Goal: Task Accomplishment & Management: Manage account settings

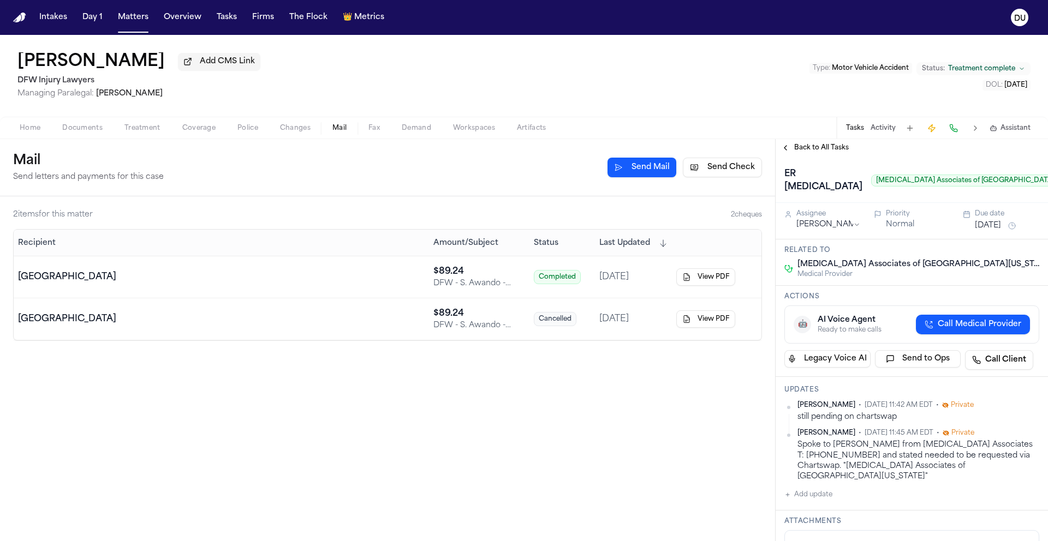
click at [989, 229] on button "Sep 11, 2025" at bounding box center [988, 225] width 26 height 11
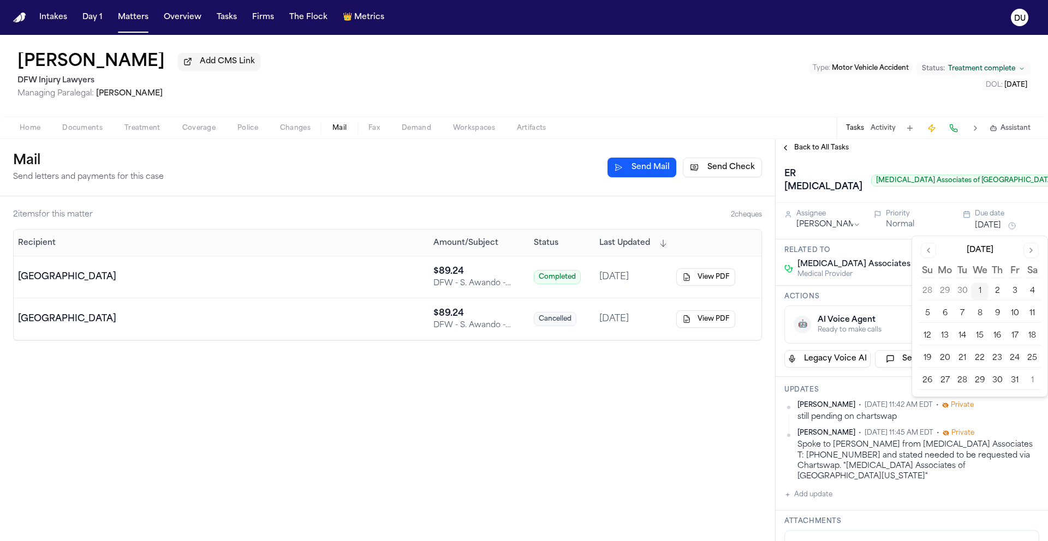
drag, startPoint x: 980, startPoint y: 311, endPoint x: 976, endPoint y: 277, distance: 34.7
click at [981, 312] on button "8" at bounding box center [979, 313] width 17 height 17
click at [687, 82] on div "Sarah Awando Add CMS Link DFW Injury Lawyers Managing Paralegal: Michelle Landa…" at bounding box center [524, 76] width 1048 height 82
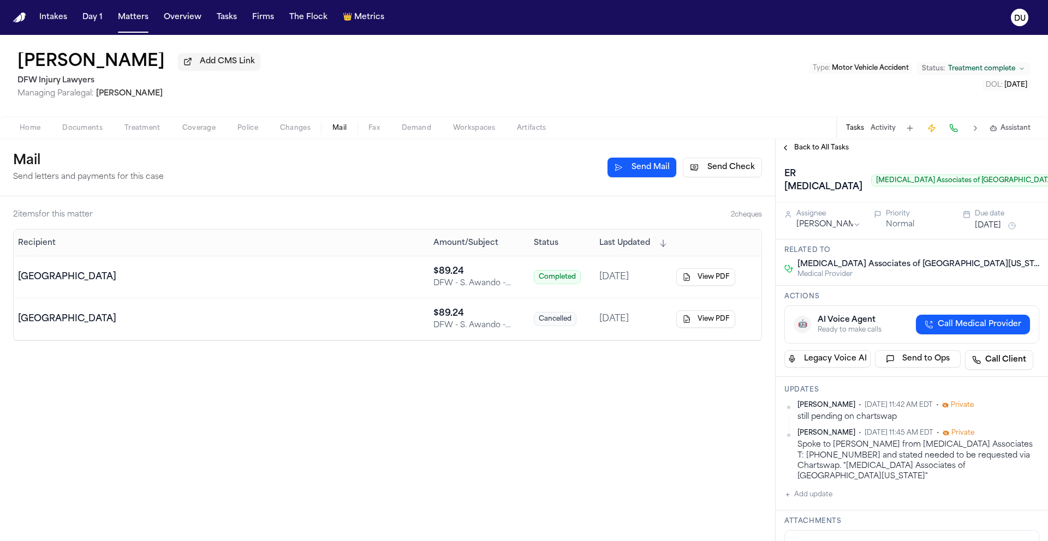
click at [806, 149] on span "Back to All Tasks" at bounding box center [821, 148] width 55 height 9
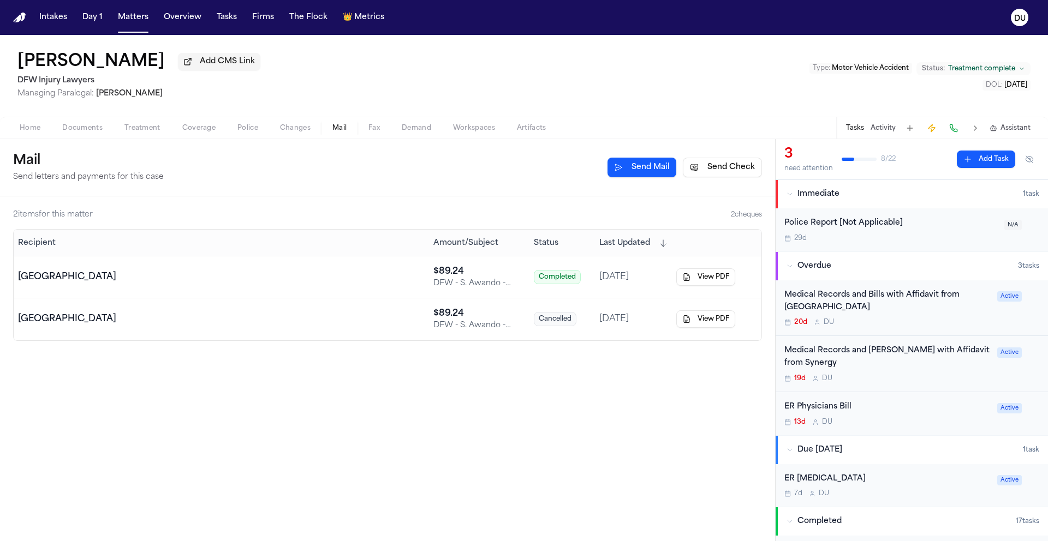
click at [881, 350] on div "Medical Records and Bills with Affidavit from Synergy" at bounding box center [887, 357] width 206 height 25
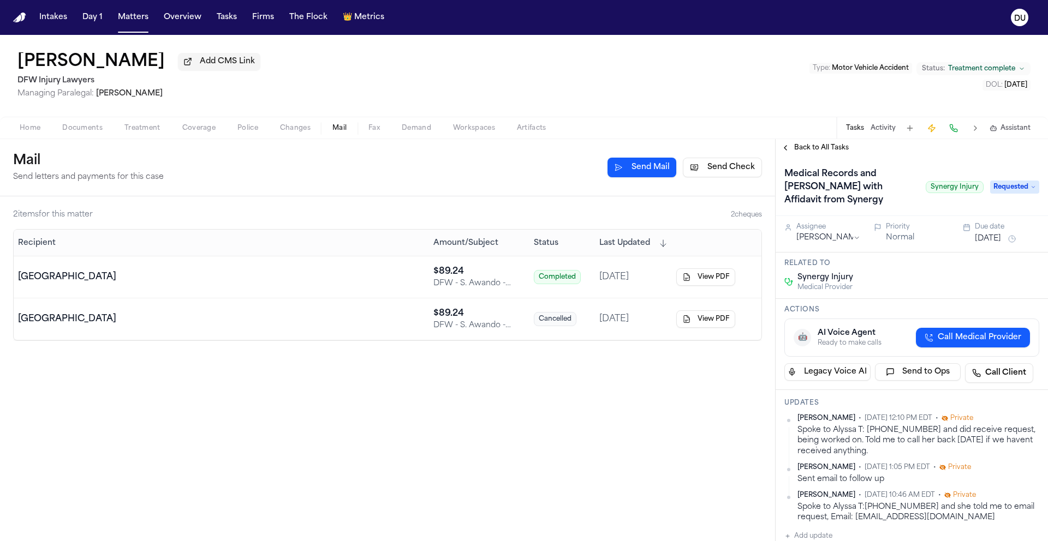
click at [1008, 181] on span "Requested" at bounding box center [1014, 187] width 49 height 13
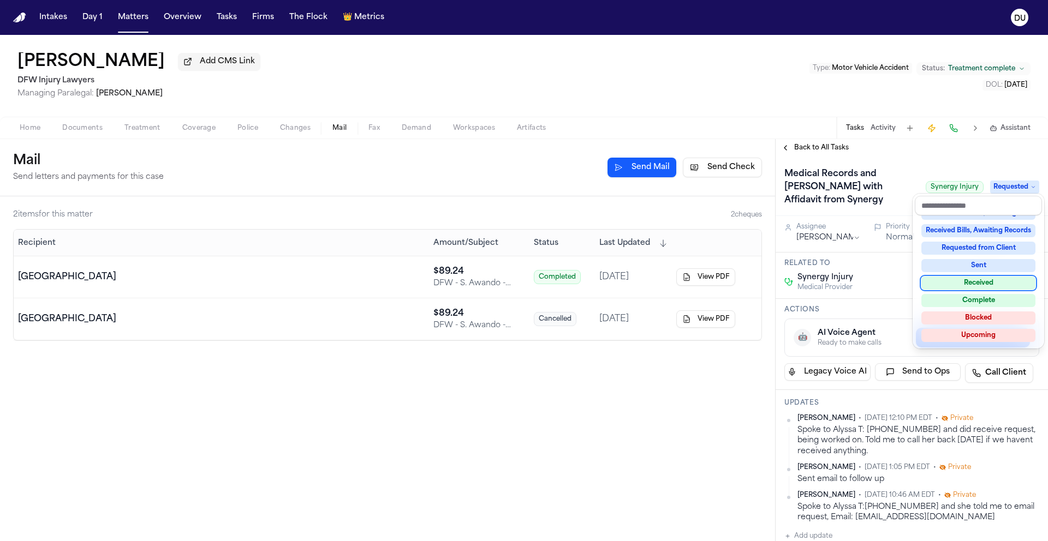
click at [977, 287] on div "Received" at bounding box center [978, 283] width 114 height 13
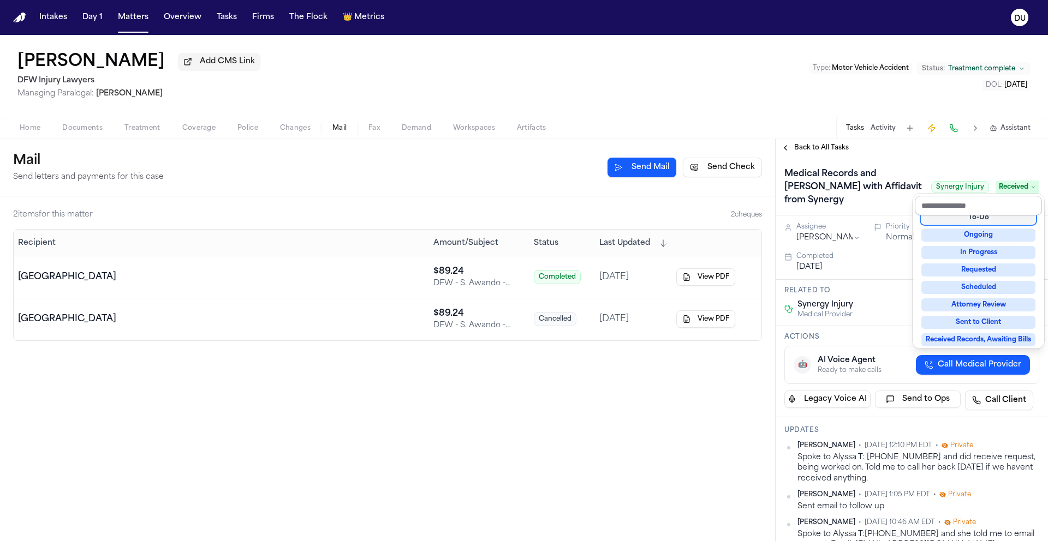
scroll to position [39, 0]
click at [810, 147] on div "Back to All Tasks Medical Records and Bills with Affidavit from Synergy Synergy…" at bounding box center [912, 340] width 272 height 402
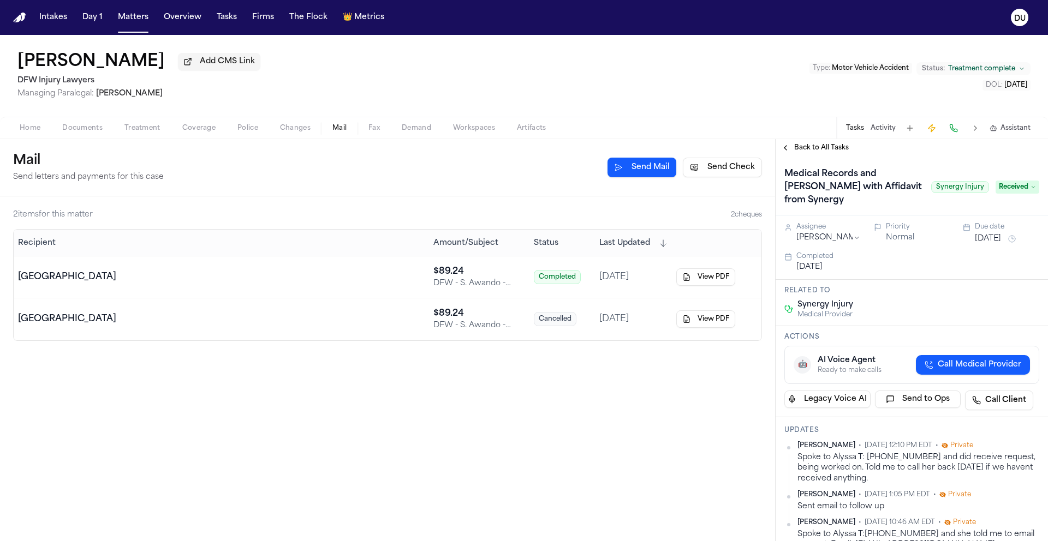
click at [801, 151] on span "Back to All Tasks" at bounding box center [821, 148] width 55 height 9
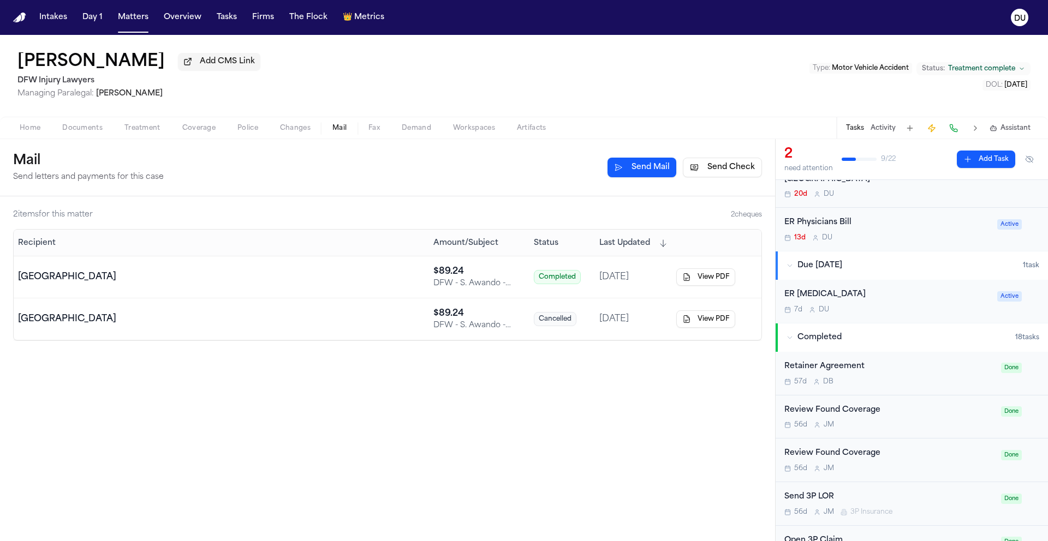
scroll to position [61, 0]
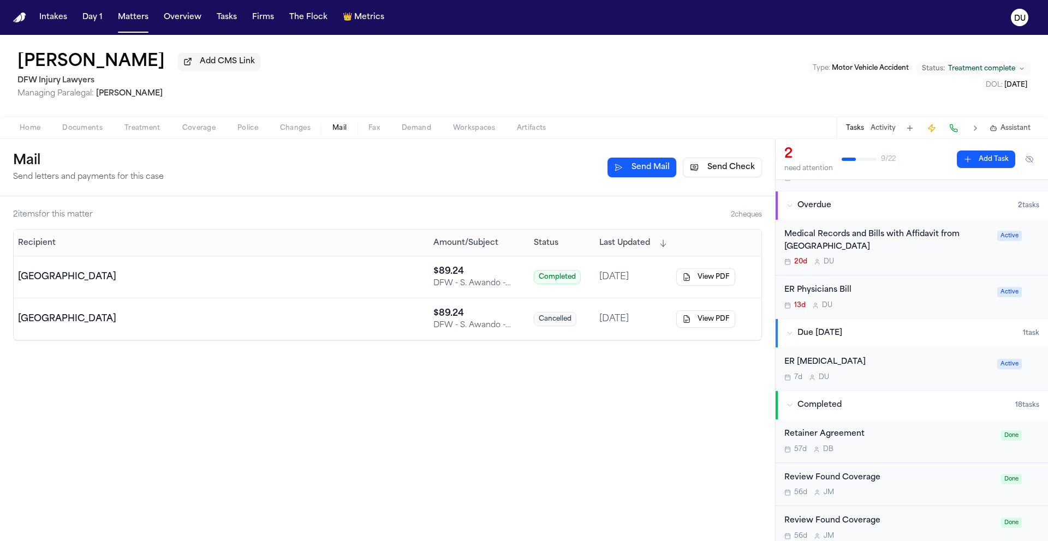
click at [840, 290] on div "ER Physicians Bill" at bounding box center [887, 290] width 206 height 13
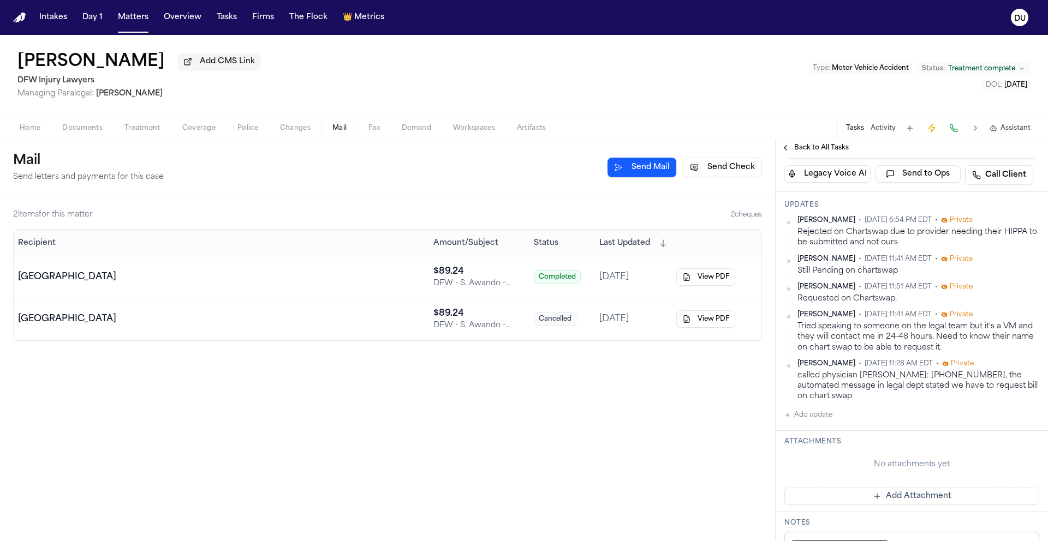
scroll to position [166, 0]
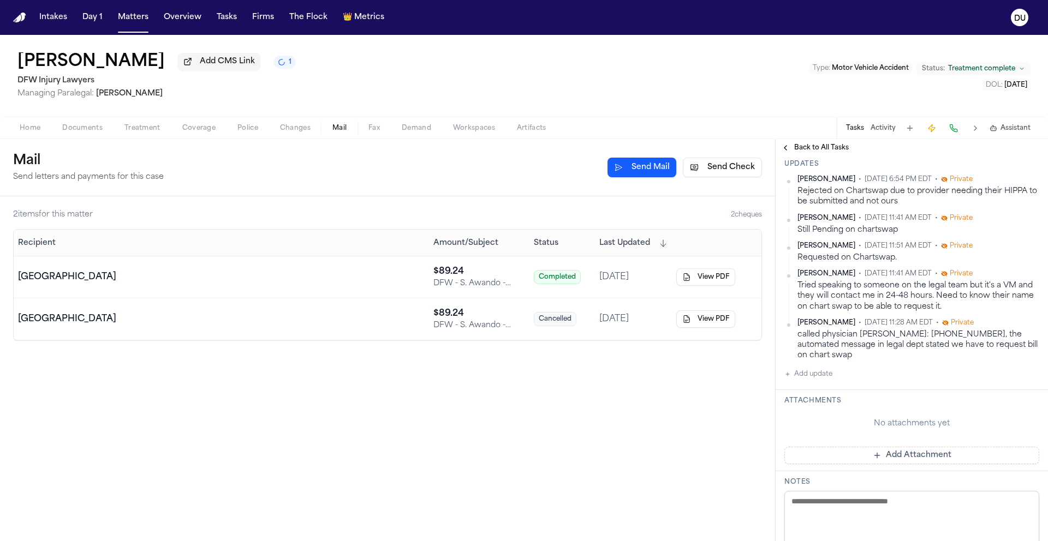
click at [809, 375] on button "Add update" at bounding box center [808, 374] width 48 height 13
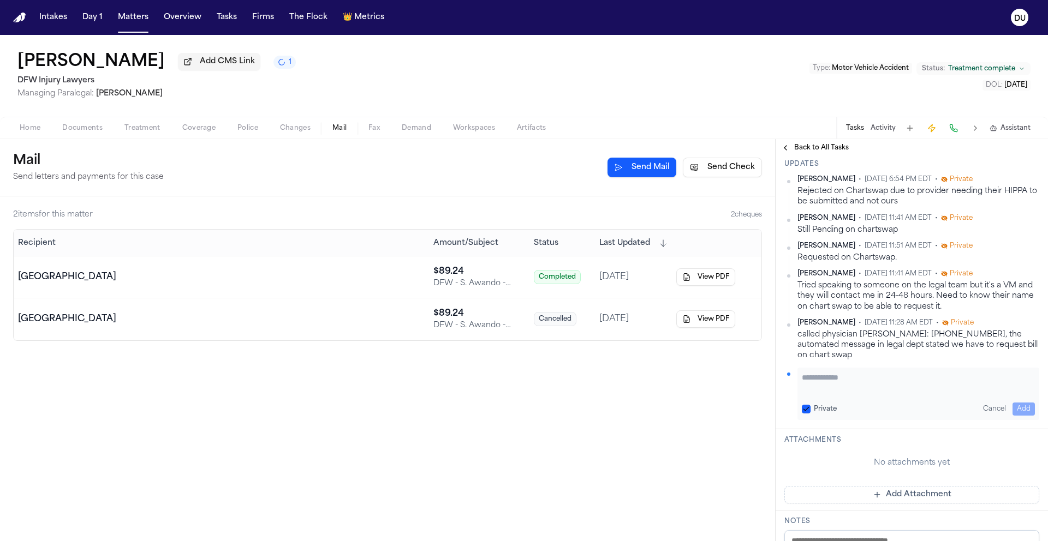
click at [830, 378] on textarea "Add your update" at bounding box center [918, 383] width 233 height 22
type textarea "*"
type textarea "**********"
click at [1012, 404] on button "Add" at bounding box center [1023, 409] width 22 height 13
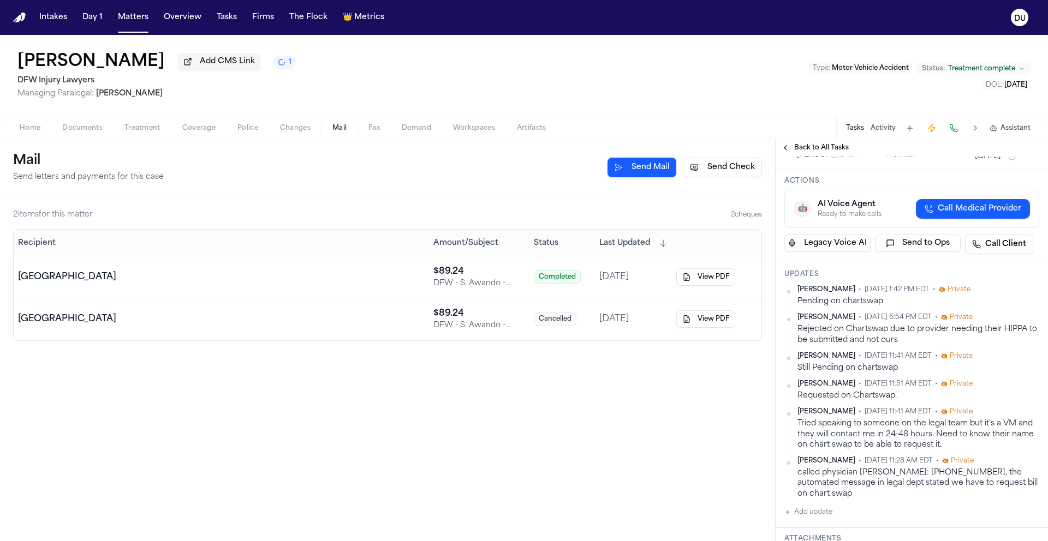
scroll to position [0, 0]
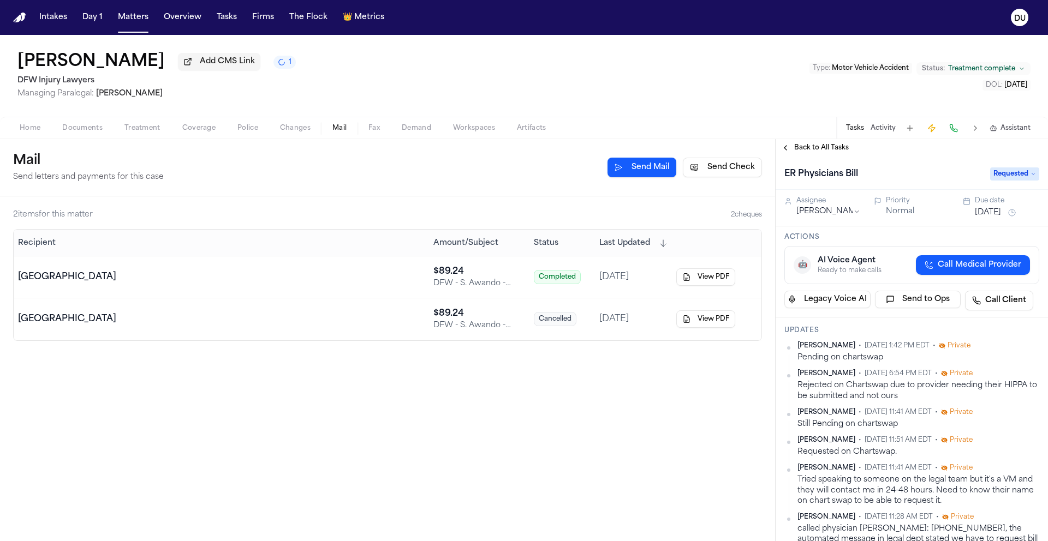
click at [999, 218] on button "Sep 18, 2025" at bounding box center [988, 212] width 26 height 11
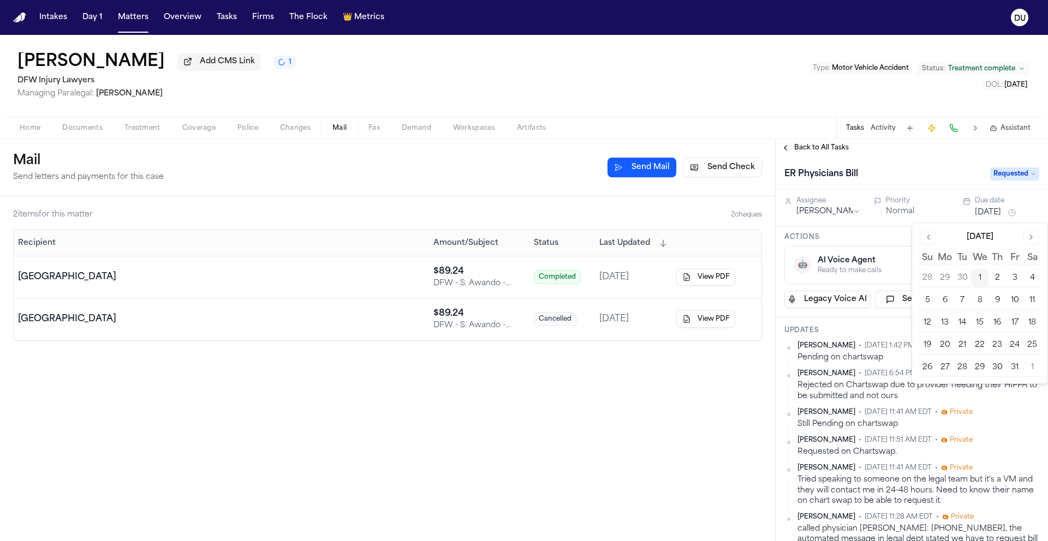
click at [981, 298] on button "8" at bounding box center [979, 300] width 17 height 17
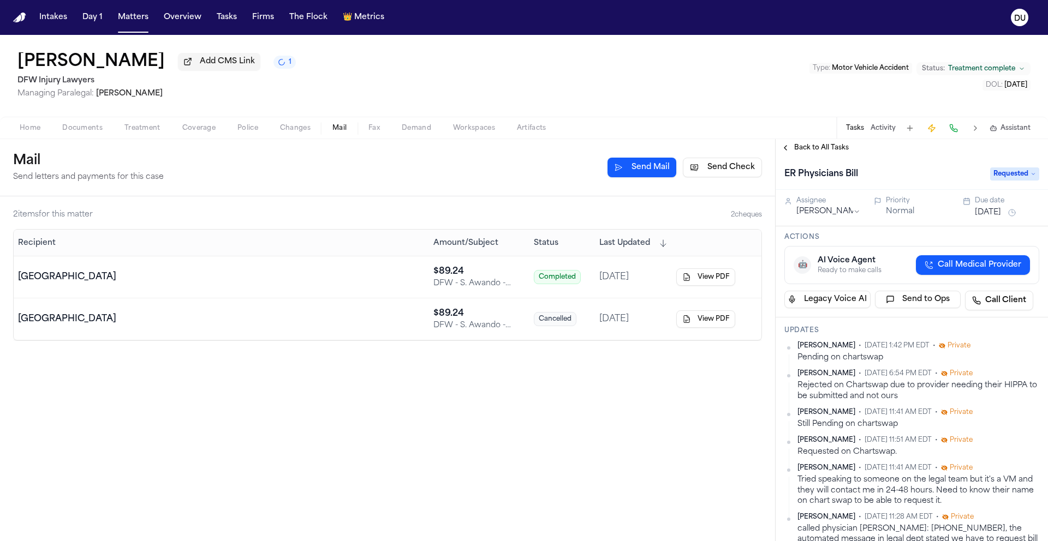
click at [910, 164] on div "ER Physicians Bill Requested" at bounding box center [912, 173] width 272 height 33
click at [812, 145] on span "Back to All Tasks" at bounding box center [821, 148] width 55 height 9
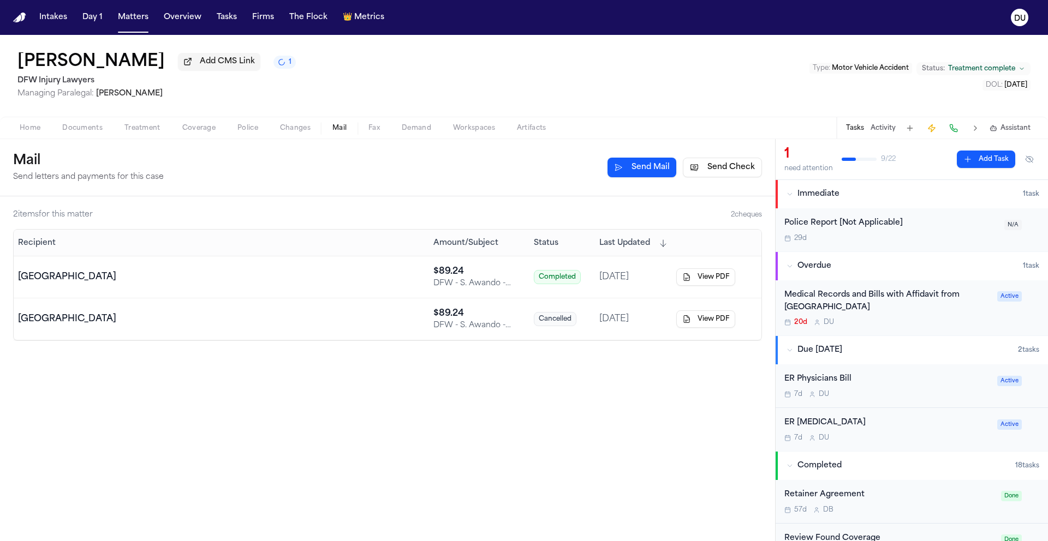
click at [884, 309] on div "Medical Records and Bills with Affidavit from Methodist Mansfield Medical Center" at bounding box center [887, 301] width 206 height 25
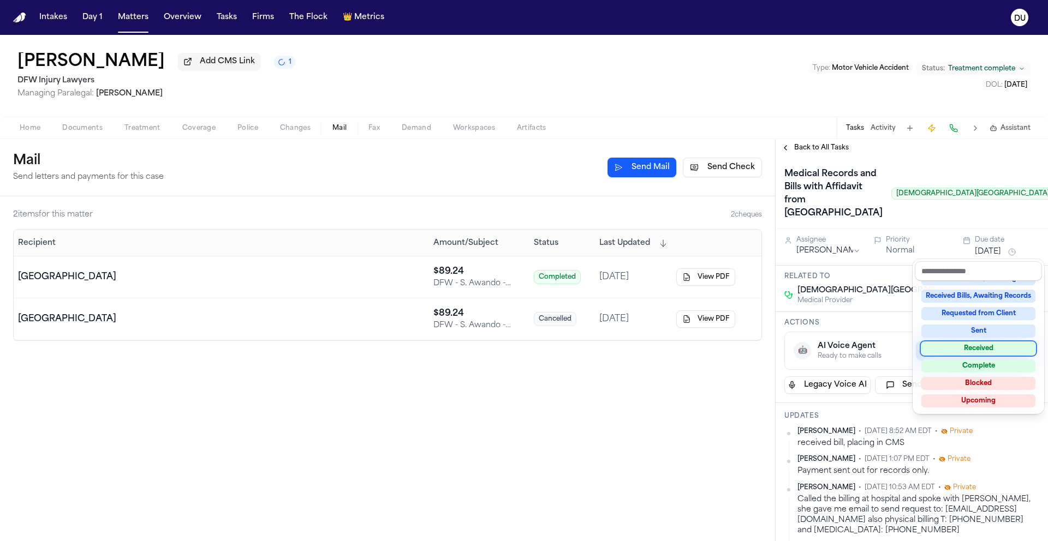
click at [985, 350] on div "Received" at bounding box center [978, 348] width 114 height 13
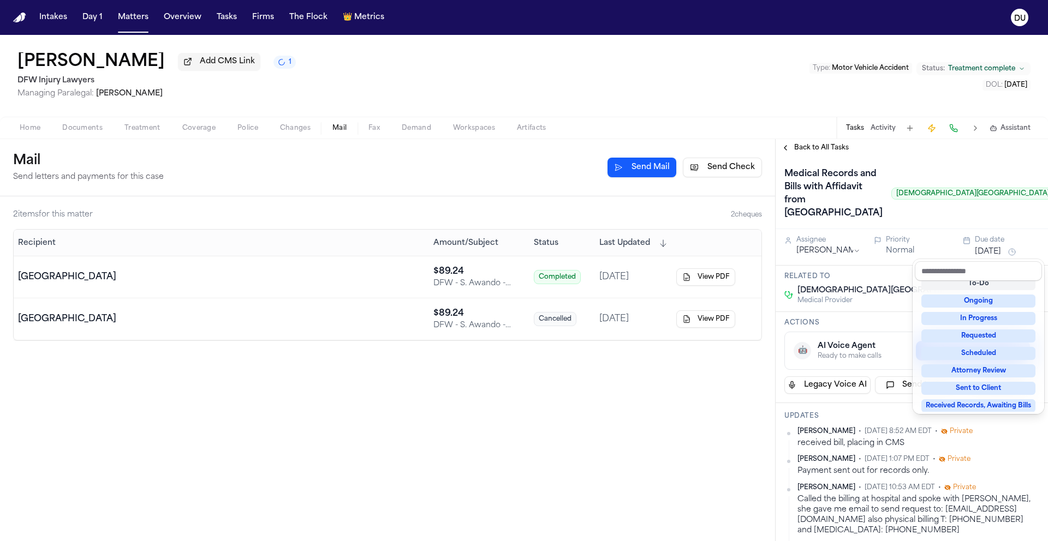
scroll to position [33, 0]
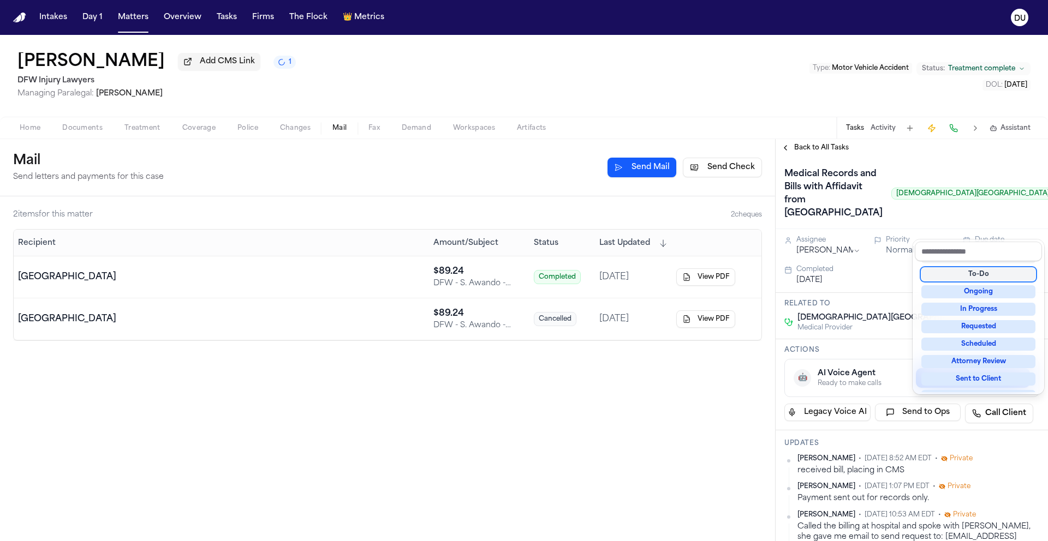
click at [946, 193] on div "Medical Records and Bills with Affidavit from Methodist Mansfield Medical Cente…" at bounding box center [911, 193] width 255 height 57
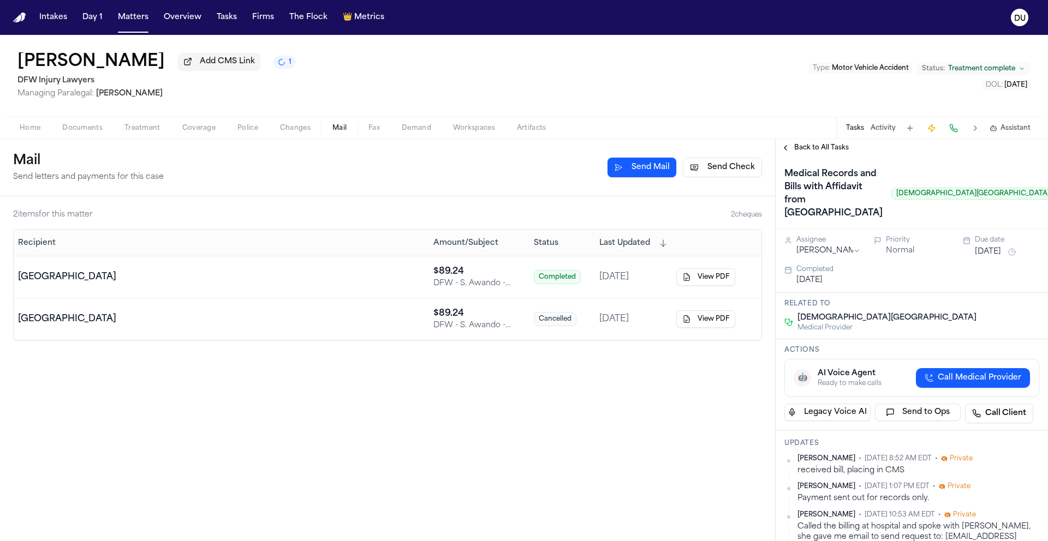
click at [811, 152] on span "Back to All Tasks" at bounding box center [821, 148] width 55 height 9
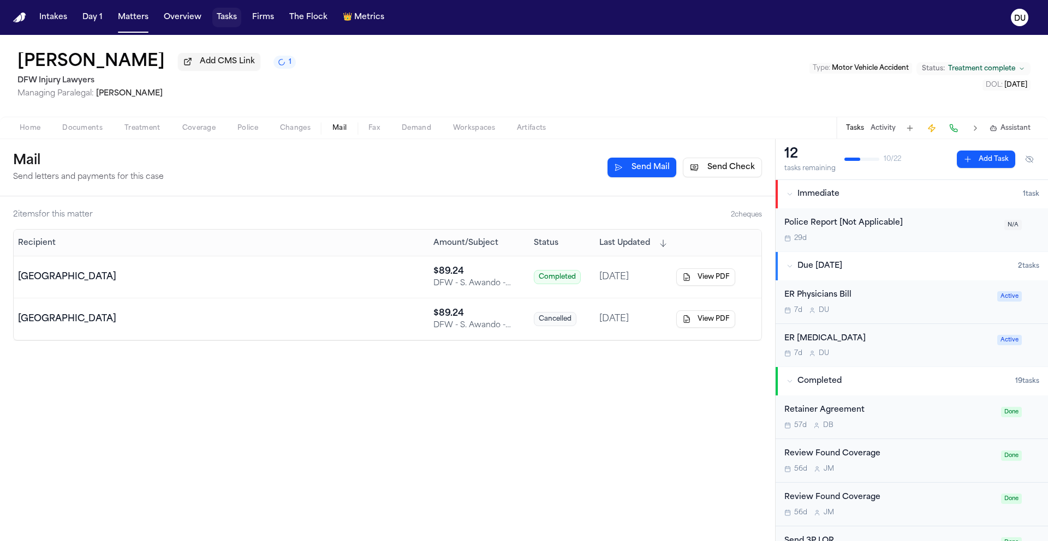
click at [223, 20] on button "Tasks" at bounding box center [226, 18] width 29 height 20
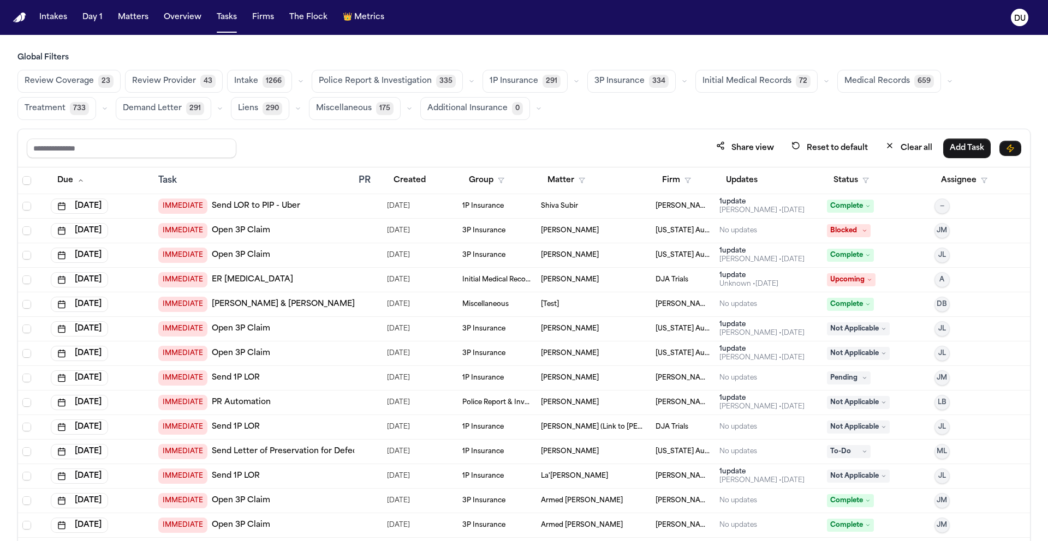
click at [942, 183] on button "Assignee" at bounding box center [963, 181] width 59 height 20
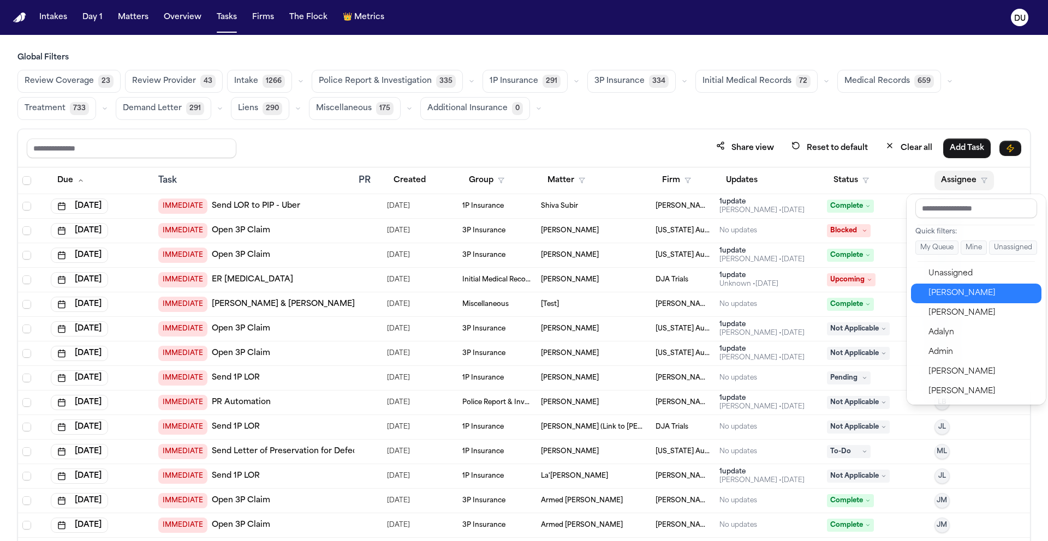
click at [976, 292] on div "[PERSON_NAME]" at bounding box center [981, 293] width 106 height 13
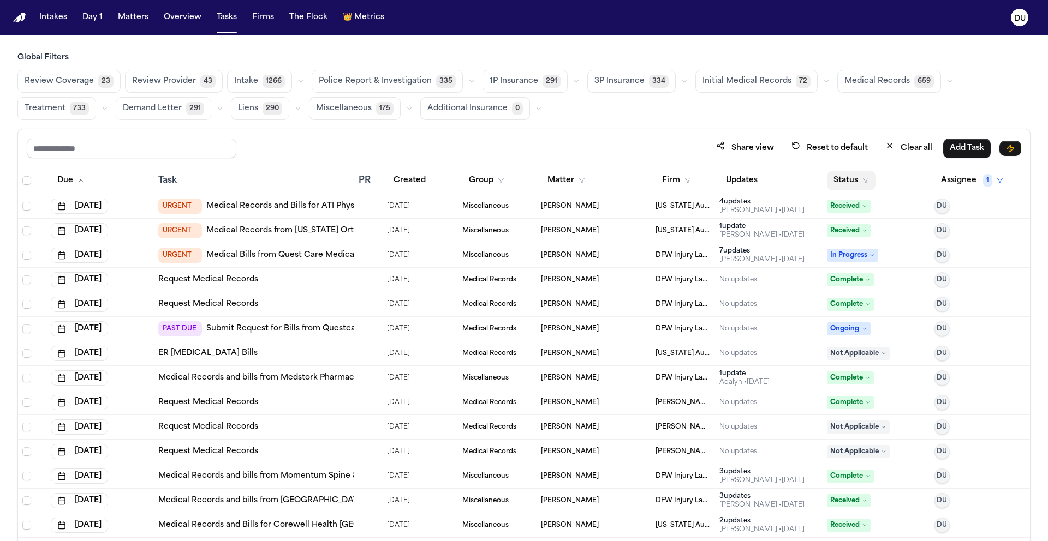
click at [837, 182] on button "Status" at bounding box center [851, 181] width 49 height 20
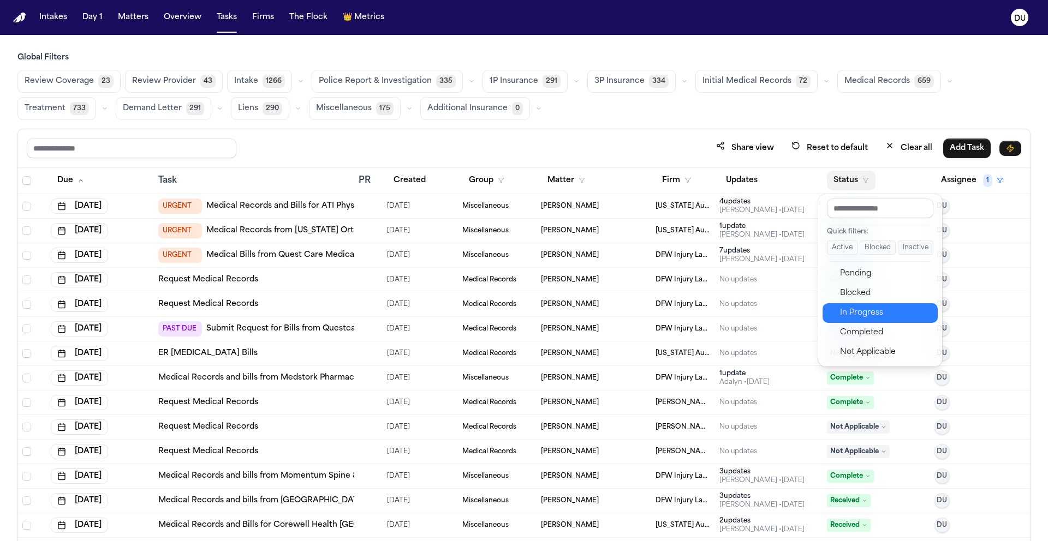
click at [867, 311] on div "In Progress" at bounding box center [885, 313] width 91 height 13
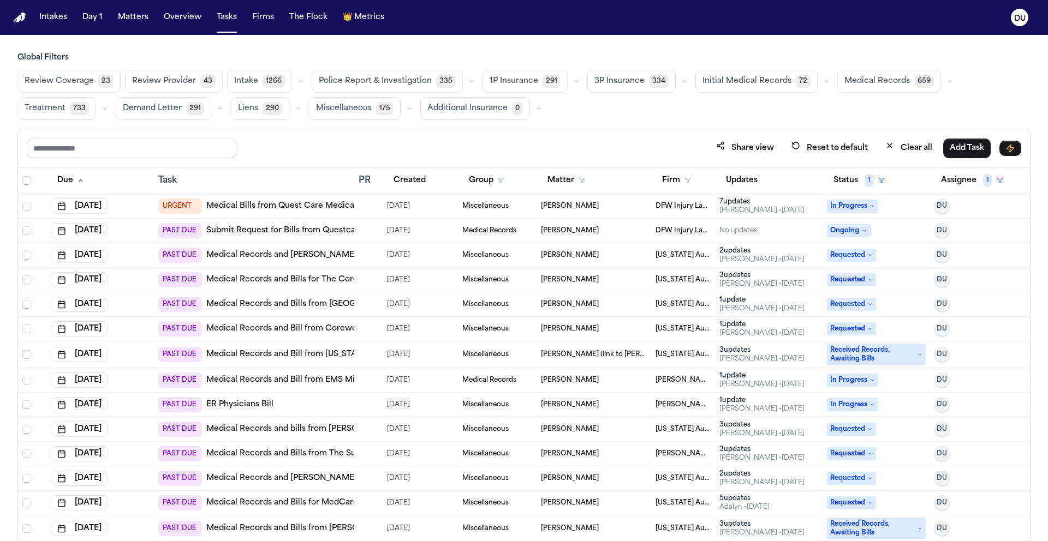
click at [300, 253] on link "Medical Records and Bill from Henry Ford-GoHealth Urgent Care" at bounding box center [371, 255] width 331 height 11
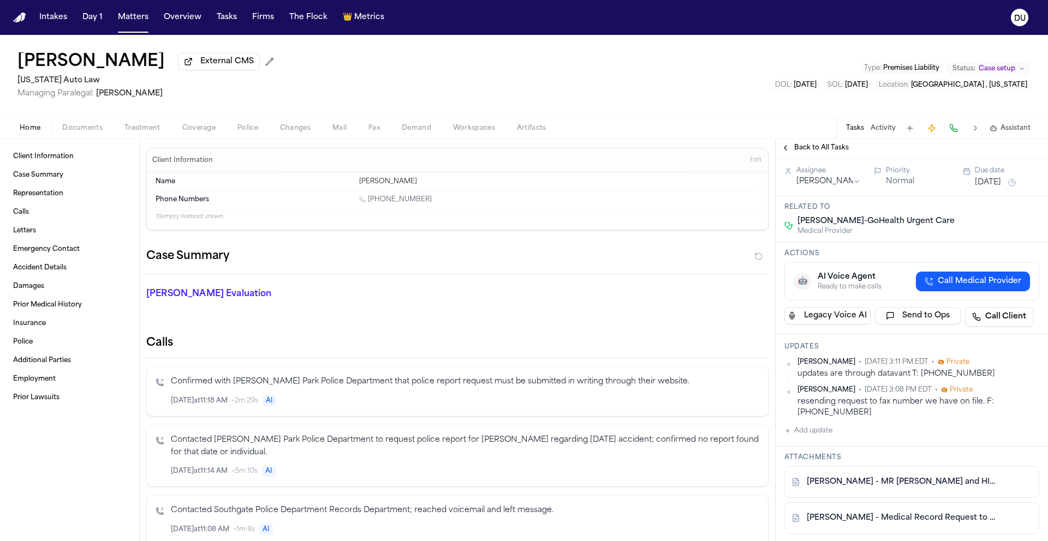
scroll to position [58, 0]
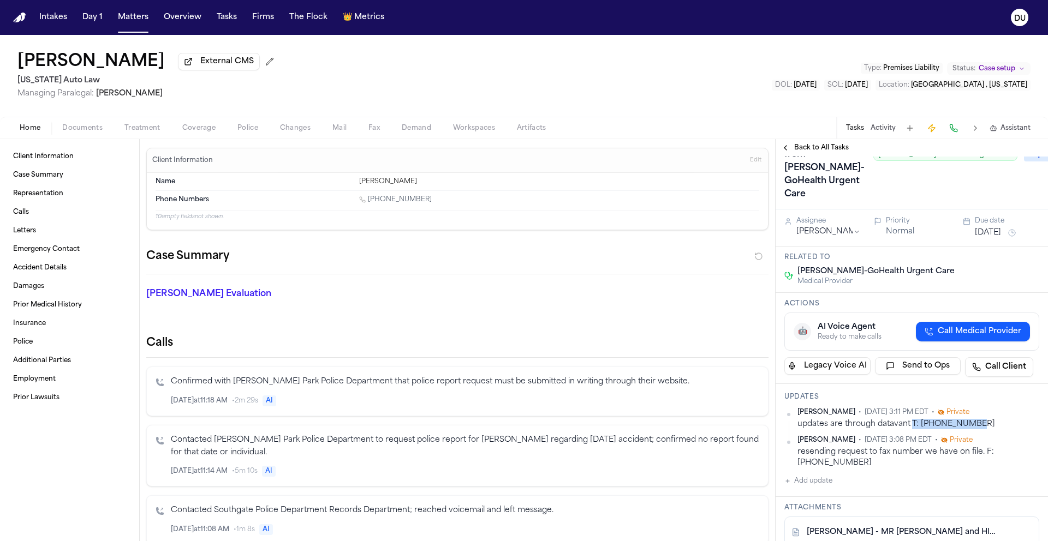
drag, startPoint x: 912, startPoint y: 414, endPoint x: 973, endPoint y: 414, distance: 60.0
click at [973, 419] on div "updates are through datavant T: 800-367-1500" at bounding box center [918, 424] width 242 height 10
copy div "T: 800-367-1500"
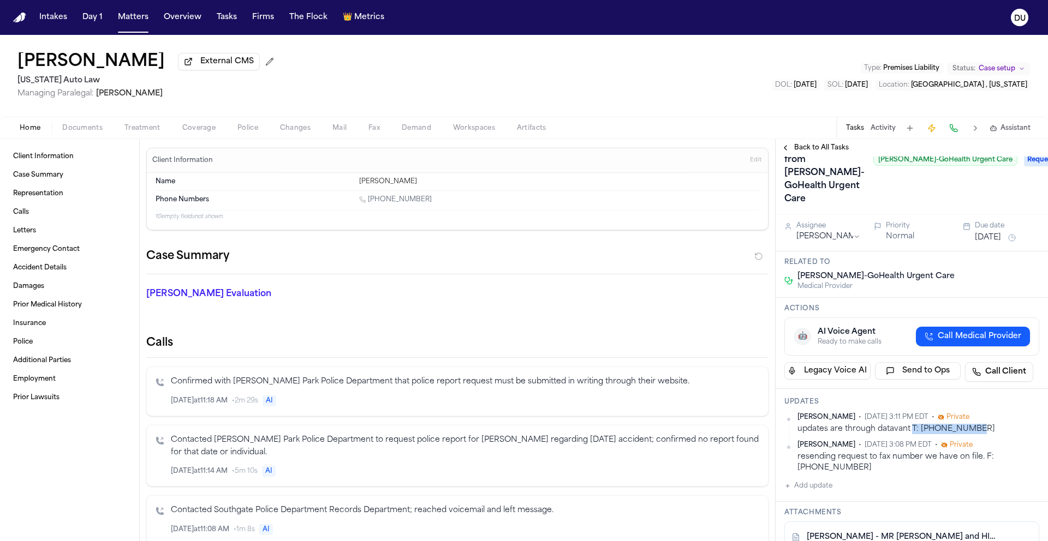
scroll to position [0, 0]
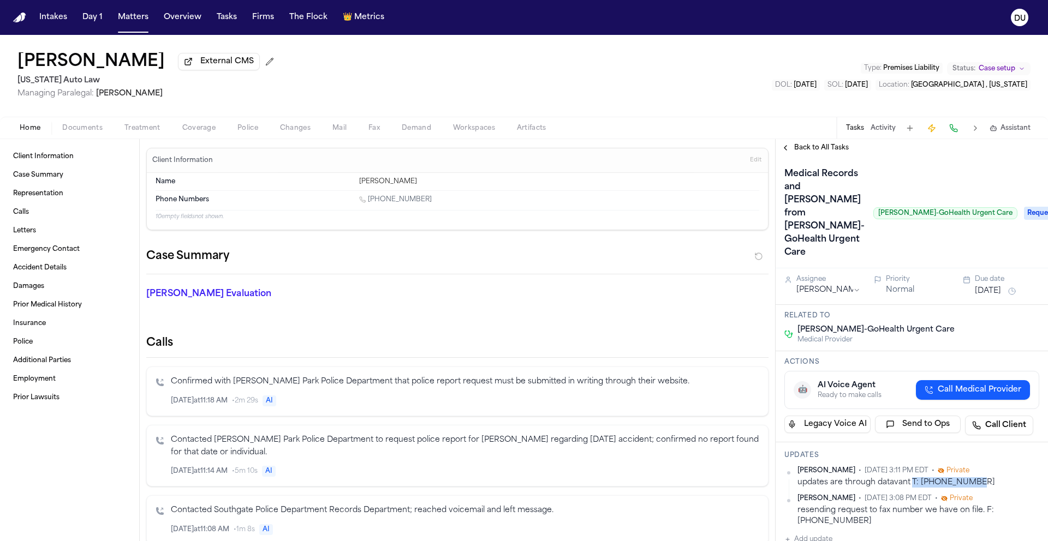
click at [989, 478] on div "updates are through datavant T: 800-367-1500" at bounding box center [918, 483] width 242 height 10
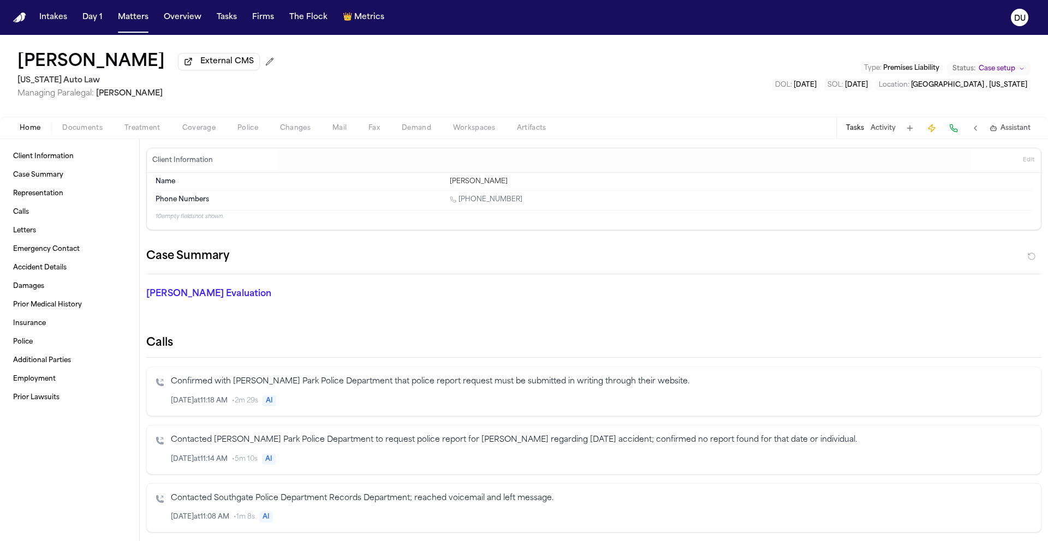
click at [849, 133] on button "Tasks" at bounding box center [855, 128] width 18 height 9
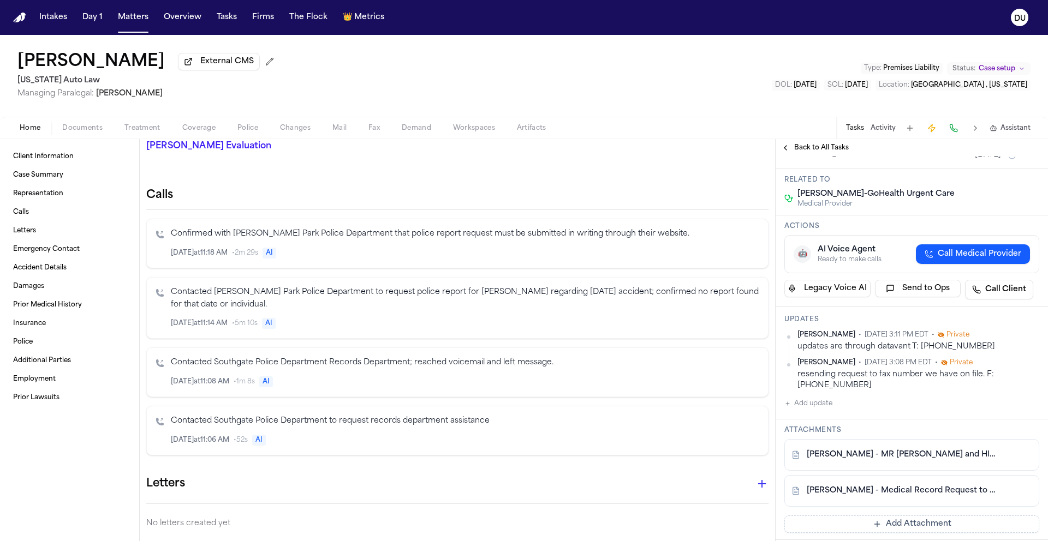
scroll to position [297, 0]
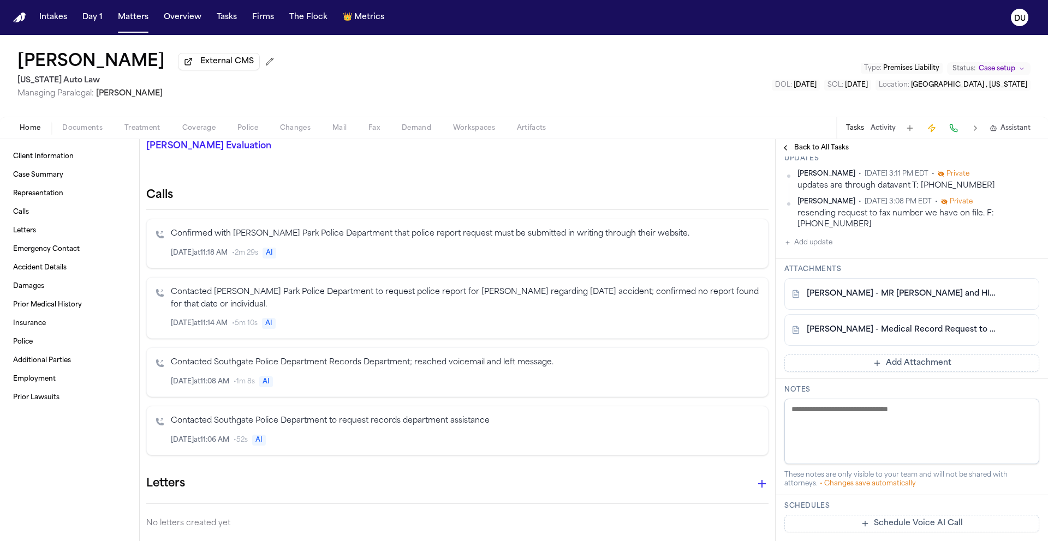
click at [874, 289] on link "F. Fleming - MR Request and HIPAA Auth to Henry Ford-GoHealth Urgent Care - 8.2…" at bounding box center [901, 294] width 188 height 11
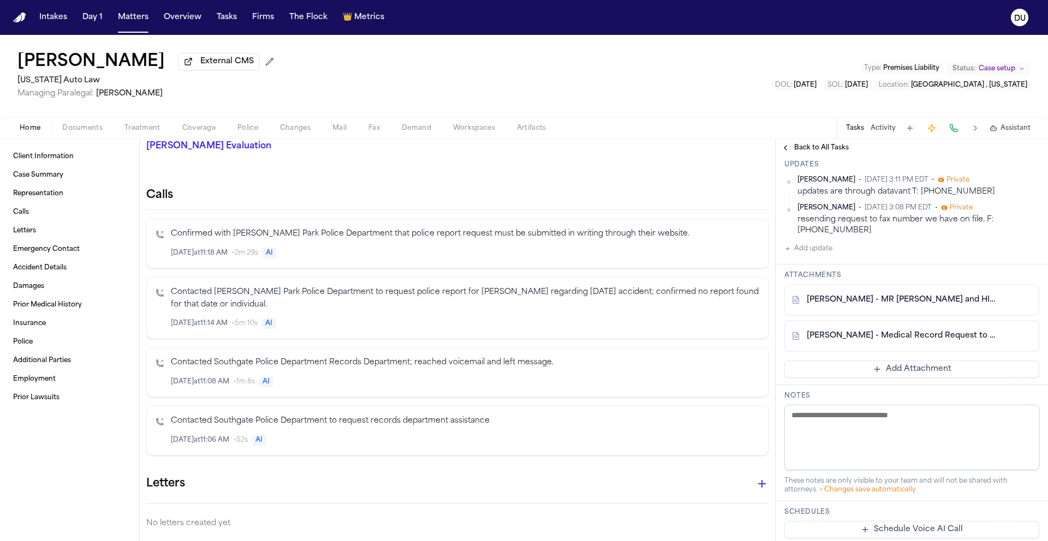
scroll to position [288, 0]
click at [912, 297] on link "F. Fleming - MR Request and HIPAA Auth to Henry Ford-GoHealth Urgent Care - 8.2…" at bounding box center [901, 302] width 188 height 11
click at [929, 333] on link "F. Fleming - Medical Record Request to Henry Ford-GoHealth Urgent Care - 8.25.25" at bounding box center [901, 338] width 188 height 11
click at [906, 297] on link "F. Fleming - MR Request and HIPAA Auth to Henry Ford-GoHealth Urgent Care - 8.2…" at bounding box center [901, 302] width 188 height 11
click at [932, 333] on link "F. Fleming - Medical Record Request to Henry Ford-GoHealth Urgent Care - 8.25.25" at bounding box center [901, 338] width 188 height 11
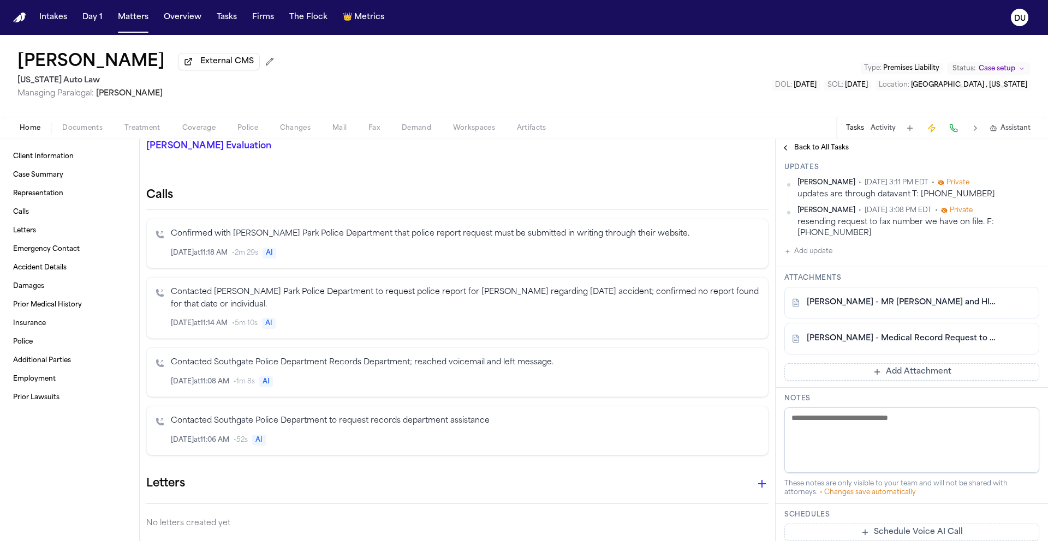
click at [926, 297] on link "F. Fleming - MR Request and HIPAA Auth to Henry Ford-GoHealth Urgent Care - 8.2…" at bounding box center [901, 302] width 188 height 11
click at [83, 127] on span "Documents" at bounding box center [82, 128] width 40 height 9
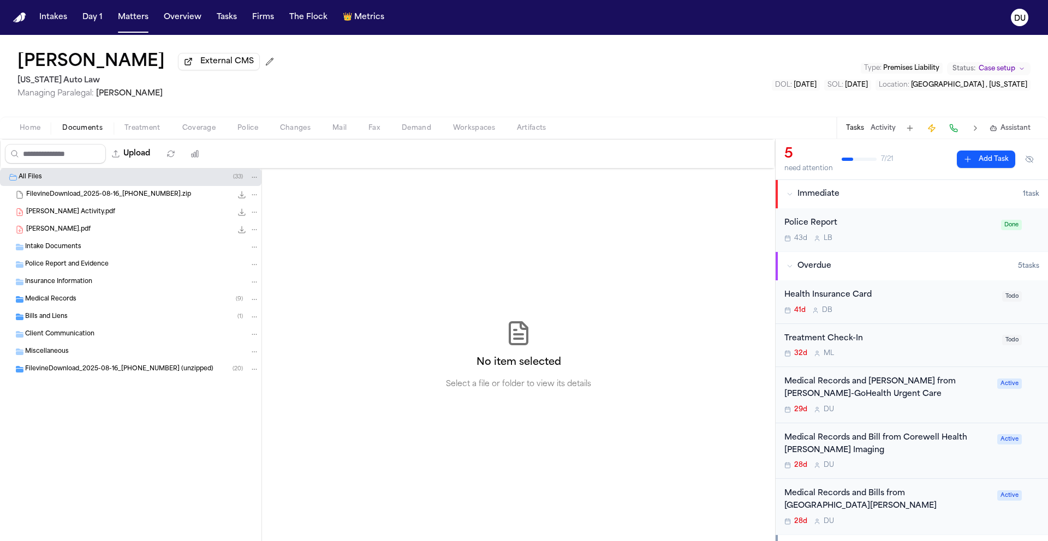
click at [48, 301] on span "Medical Records" at bounding box center [50, 299] width 51 height 9
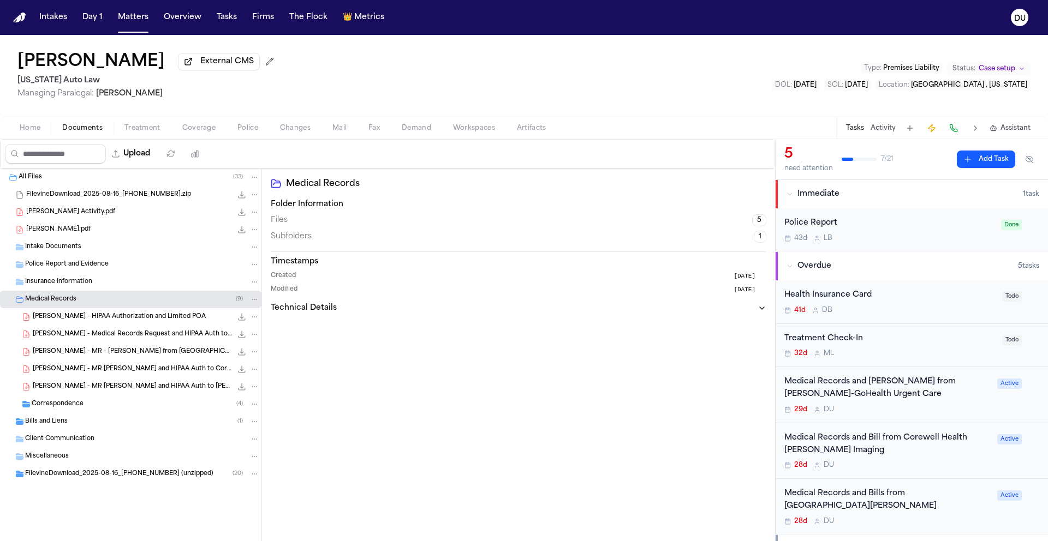
click at [56, 403] on span "Correspondence" at bounding box center [58, 404] width 52 height 9
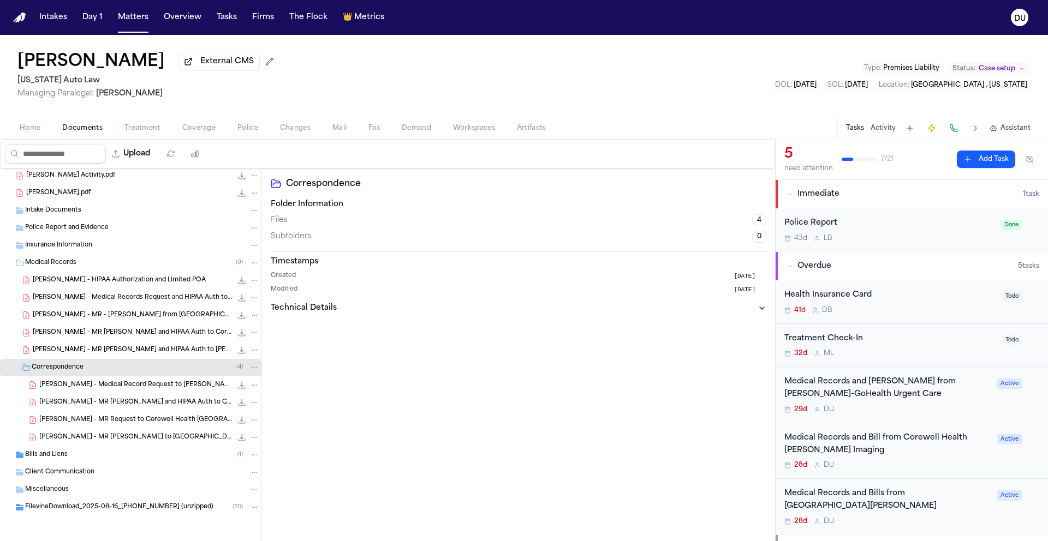
scroll to position [39, 0]
click at [47, 454] on span "Bills and Liens" at bounding box center [46, 455] width 43 height 9
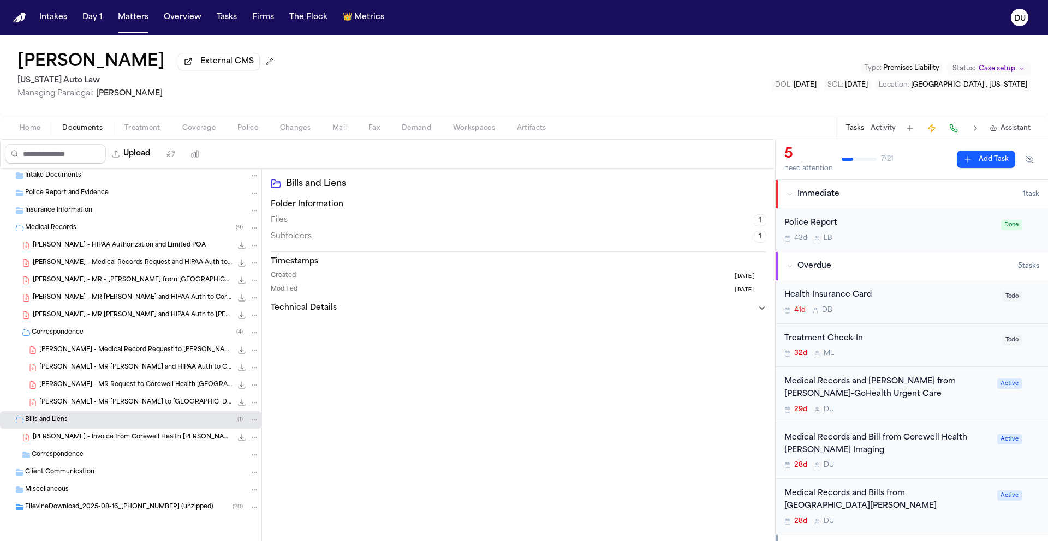
scroll to position [74, 0]
click at [56, 494] on div "Miscellaneous" at bounding box center [142, 490] width 234 height 10
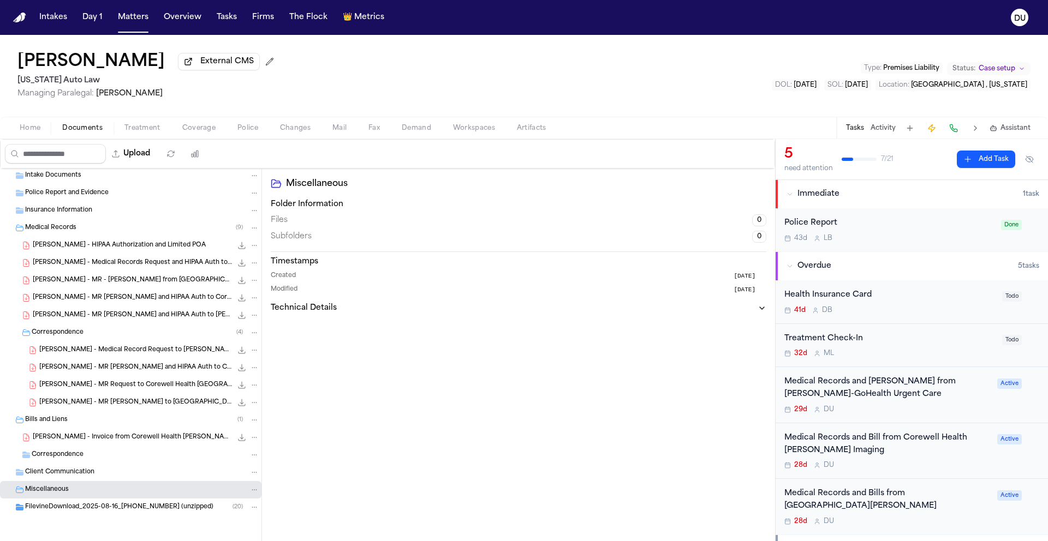
click at [114, 504] on span "FilevineDownload_2025-08-16_20-50-34-831 (unzipped)" at bounding box center [119, 507] width 188 height 9
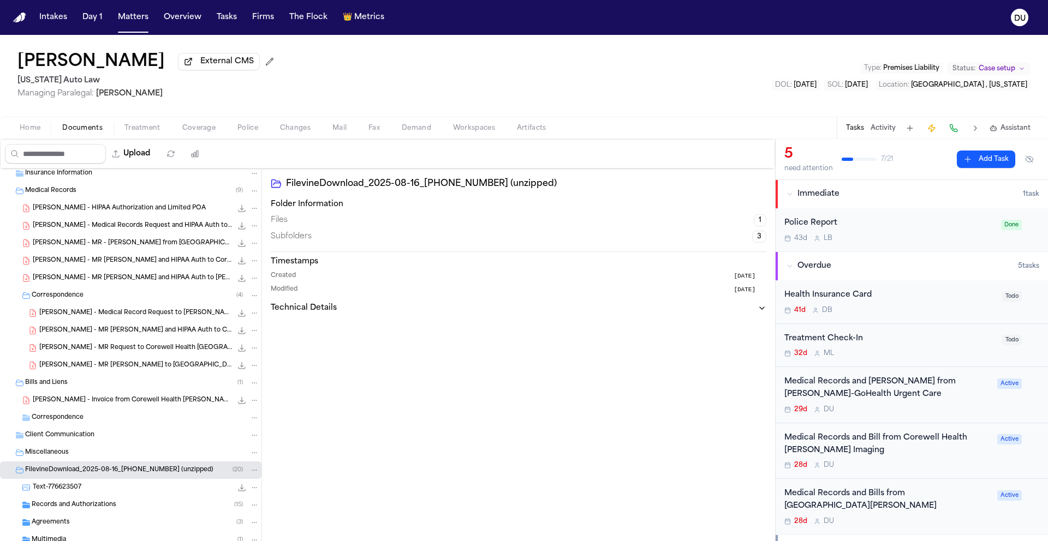
scroll to position [144, 0]
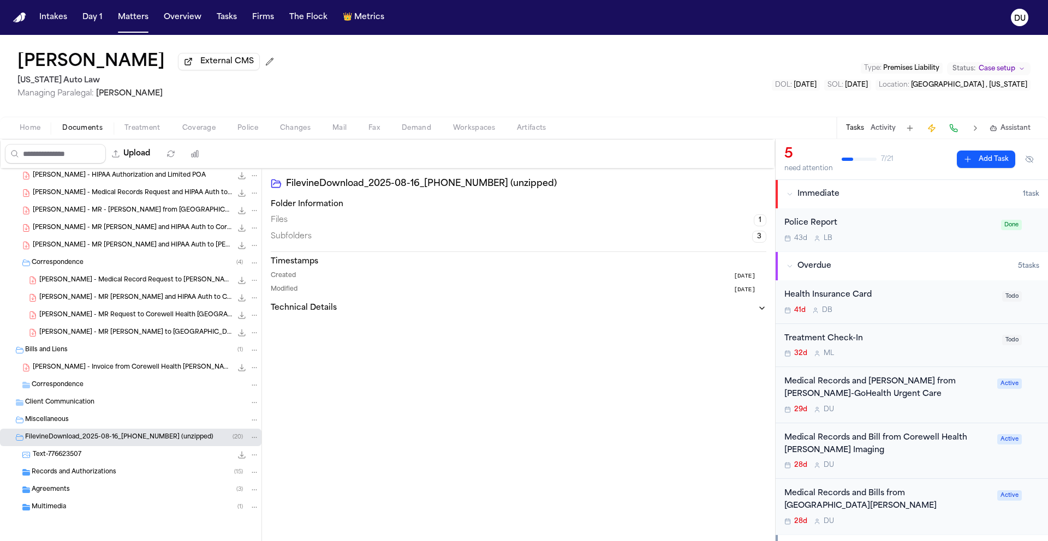
click at [70, 468] on span "Records and Authorizations" at bounding box center [74, 472] width 85 height 9
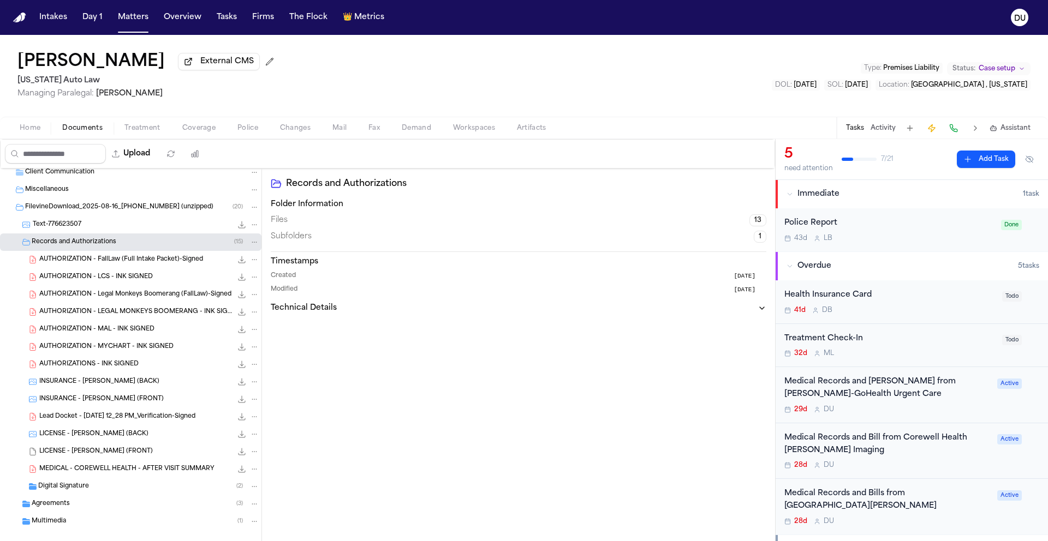
scroll to position [372, 0]
click at [77, 439] on span "LICENSE - FLEMING (BACK)" at bounding box center [93, 434] width 109 height 9
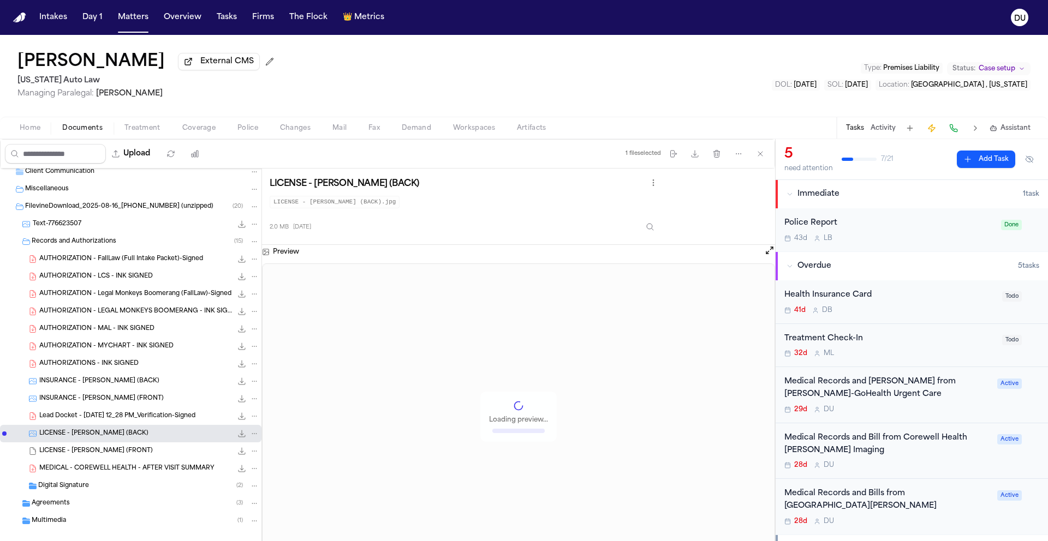
click at [101, 457] on div "LICENSE - FLEMING (FRONT) 2.0 MB • HEIC" at bounding box center [149, 451] width 220 height 11
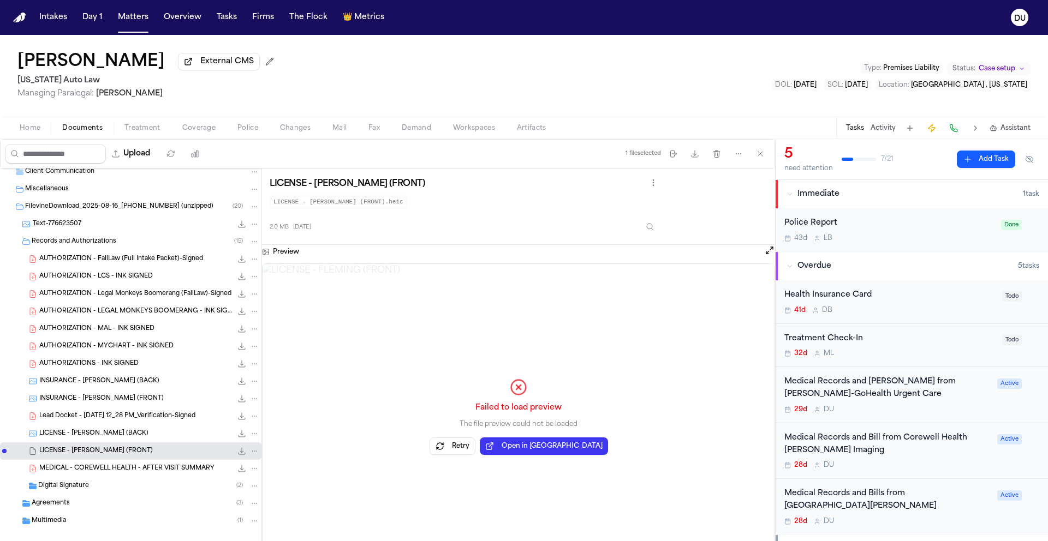
click at [524, 450] on button "Open in New Tab" at bounding box center [544, 446] width 128 height 17
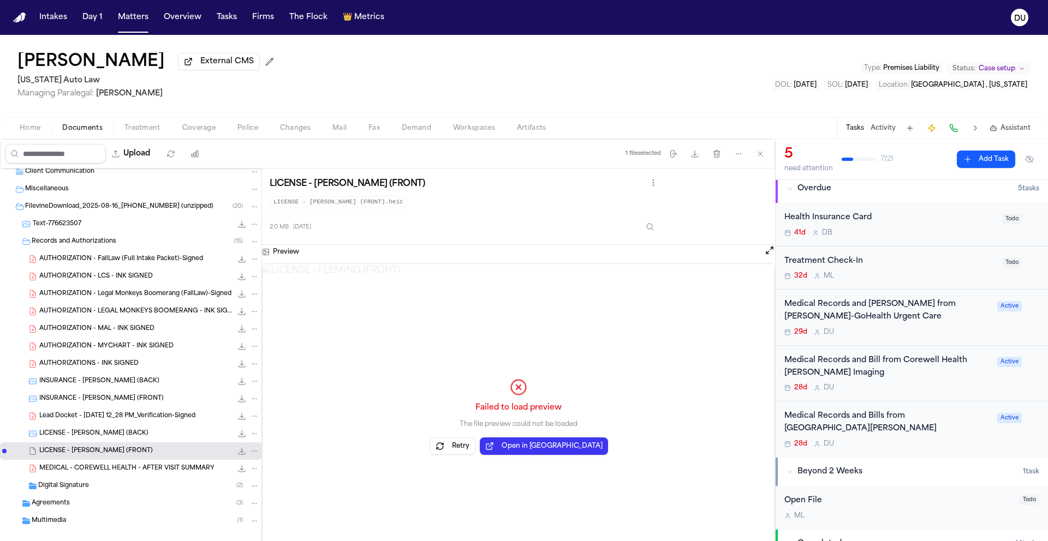
scroll to position [86, 0]
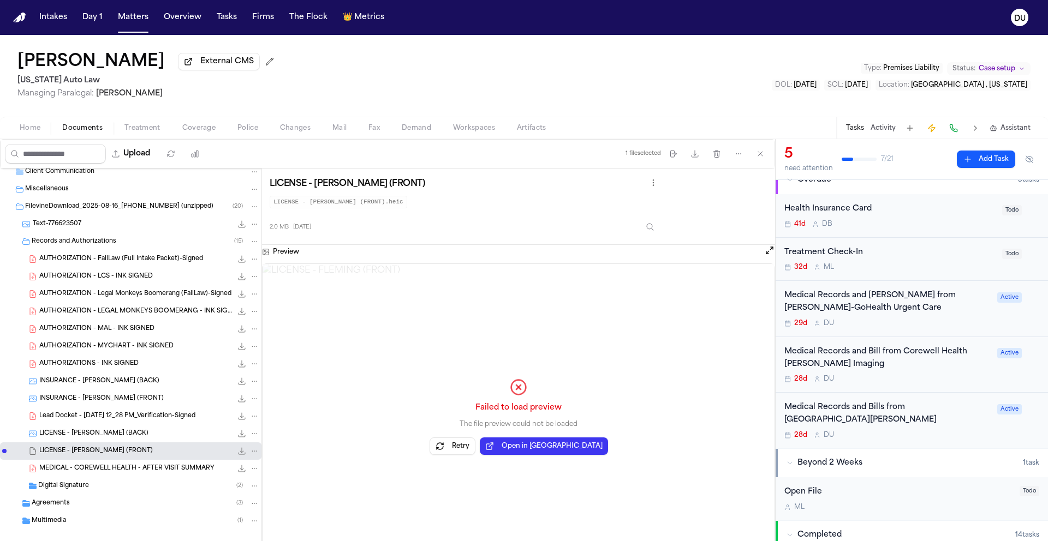
click at [832, 358] on div "Medical Records and Bill from Corewell Health Wayne Imaging" at bounding box center [887, 358] width 206 height 25
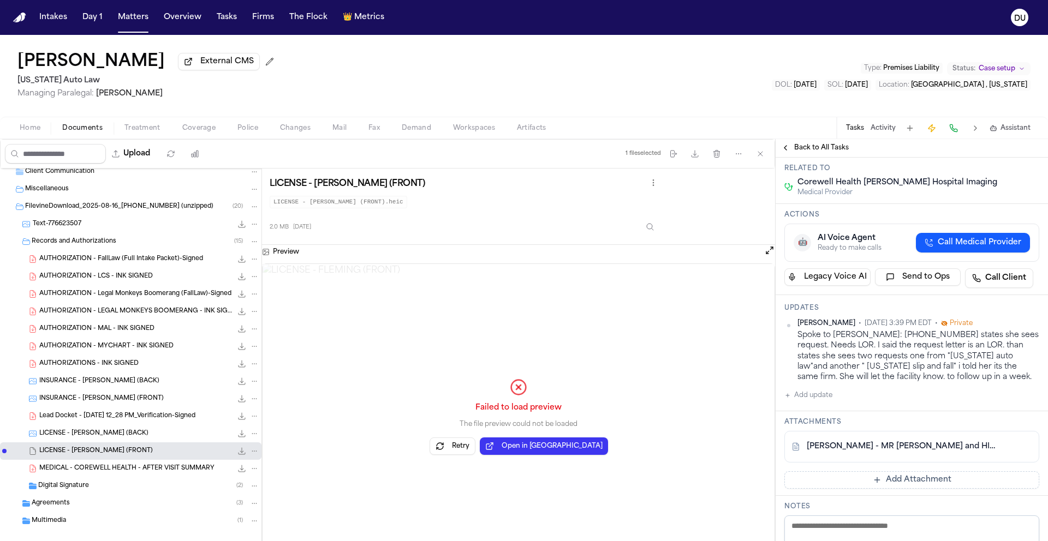
scroll to position [123, 0]
click at [806, 151] on span "Back to All Tasks" at bounding box center [821, 148] width 55 height 9
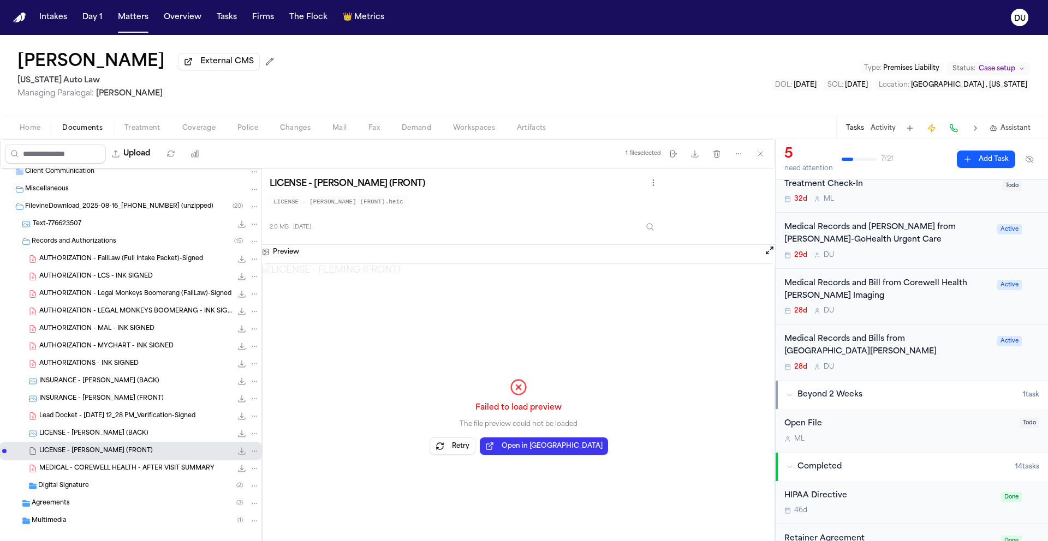
scroll to position [168, 0]
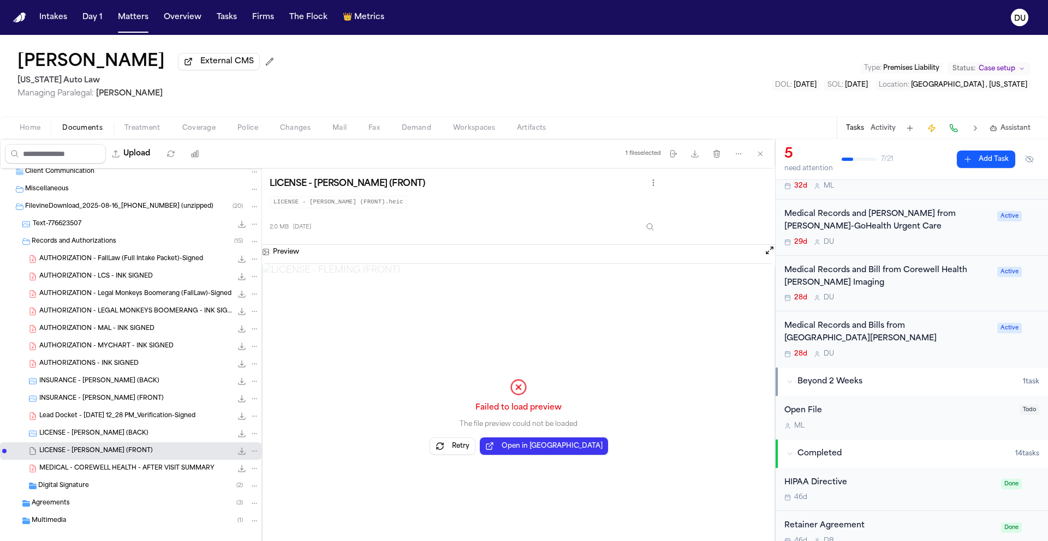
click at [822, 338] on div "Medical Records and Bills from Corewell Health Taylor Hospital" at bounding box center [887, 332] width 206 height 25
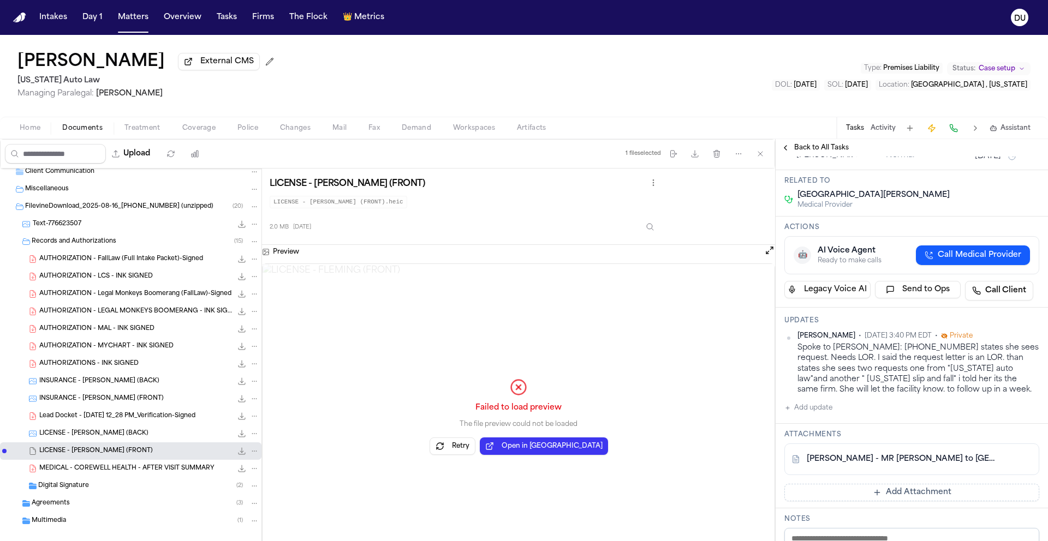
scroll to position [137, 0]
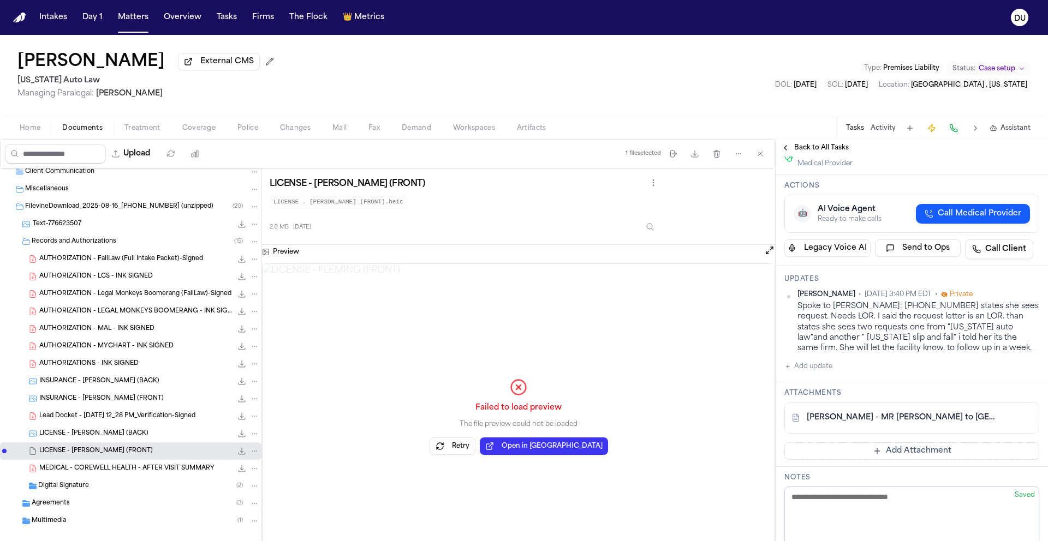
click at [813, 152] on span "Back to All Tasks" at bounding box center [821, 148] width 55 height 9
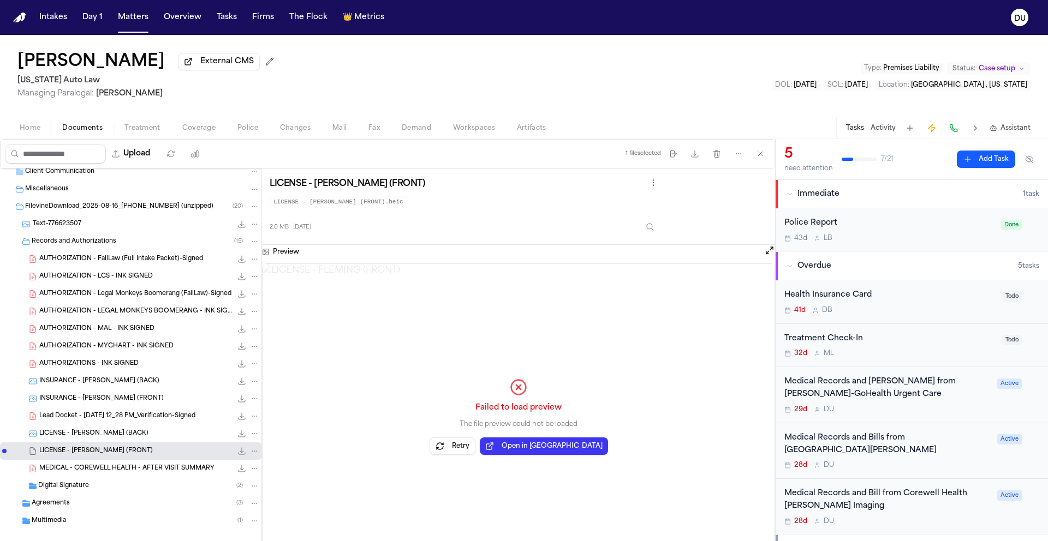
click at [919, 380] on div "Medical Records and Bill from Henry Ford-GoHealth Urgent Care" at bounding box center [887, 388] width 206 height 25
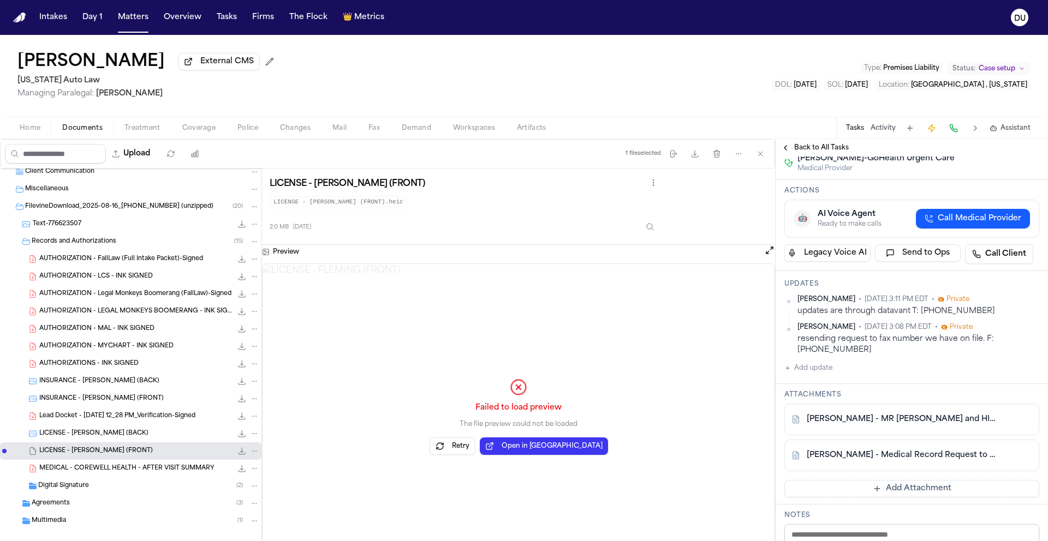
scroll to position [174, 0]
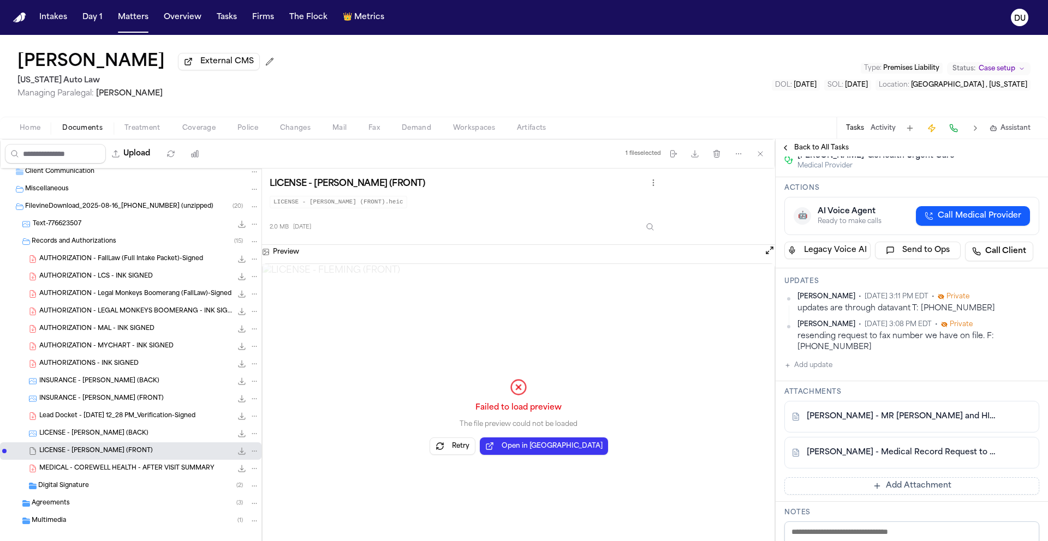
click at [812, 359] on button "Add update" at bounding box center [808, 365] width 48 height 13
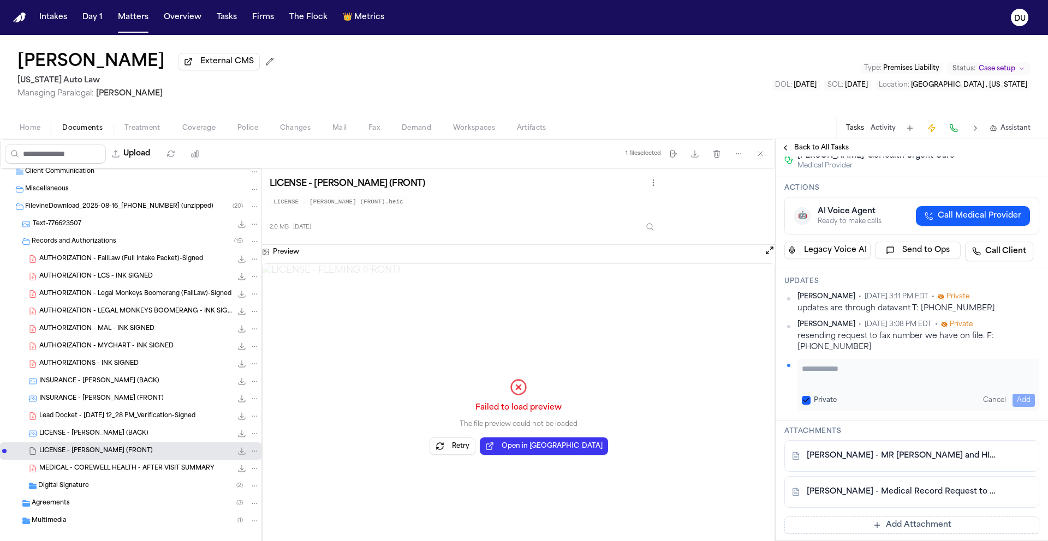
click at [847, 363] on textarea "Add your update" at bounding box center [918, 374] width 233 height 22
type textarea "**********"
click at [1017, 394] on button "Add" at bounding box center [1023, 400] width 22 height 13
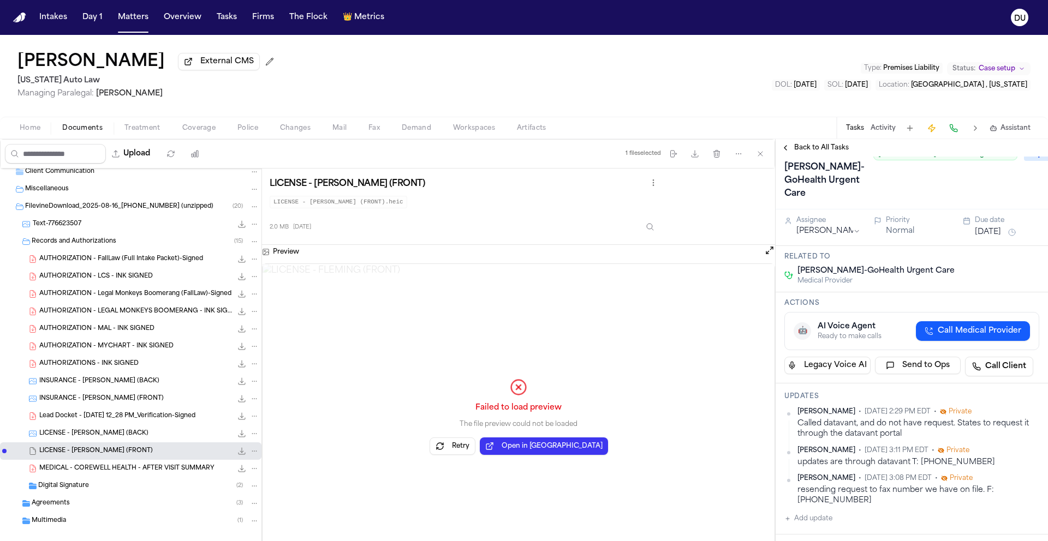
scroll to position [0, 0]
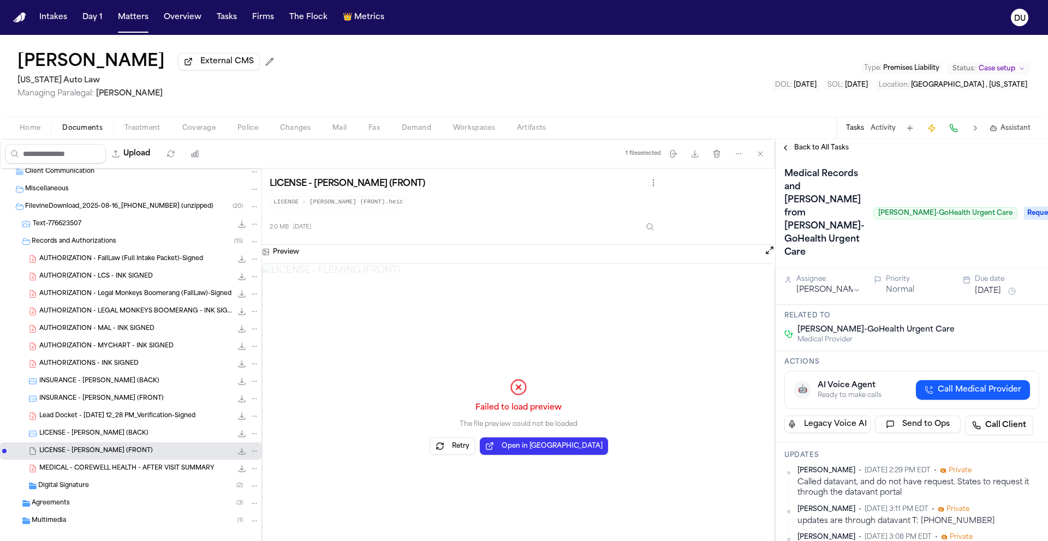
click at [997, 286] on button "Sep 2, 2025" at bounding box center [988, 291] width 26 height 11
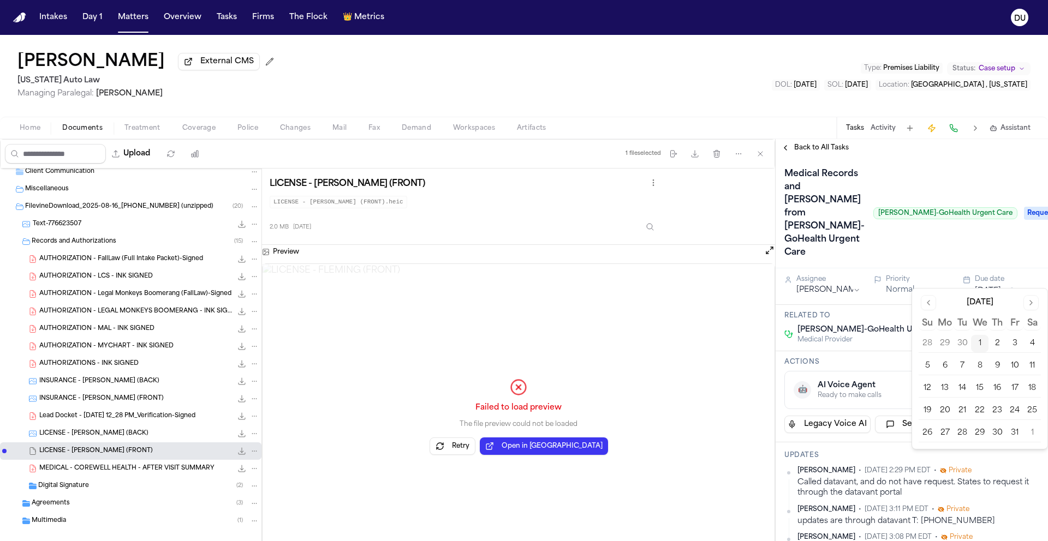
click at [942, 363] on button "6" at bounding box center [944, 365] width 17 height 17
click at [831, 152] on span "Back to All Tasks" at bounding box center [821, 148] width 55 height 9
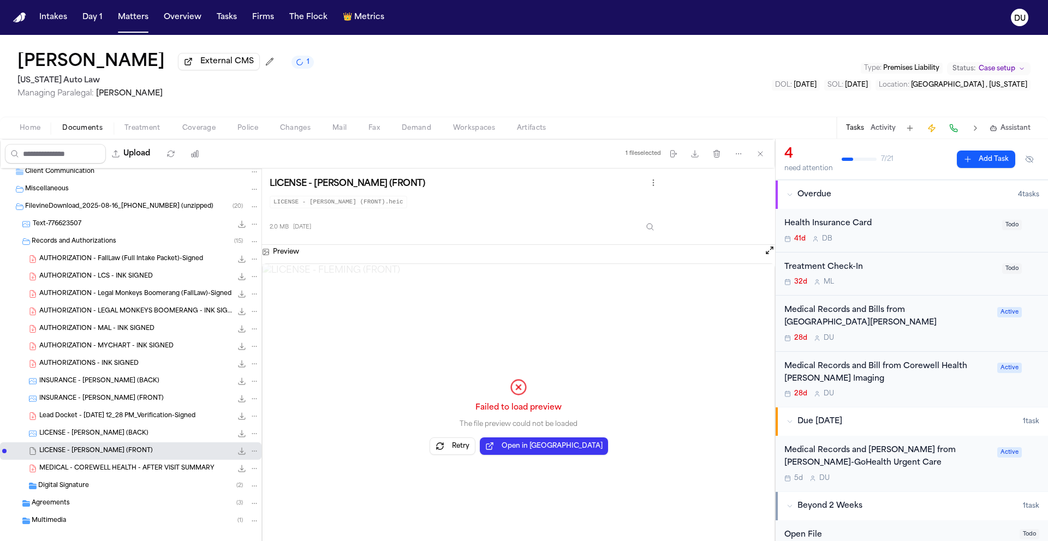
scroll to position [74, 0]
click at [840, 314] on div "Medical Records and Bills from Corewell Health Taylor Hospital" at bounding box center [887, 314] width 206 height 25
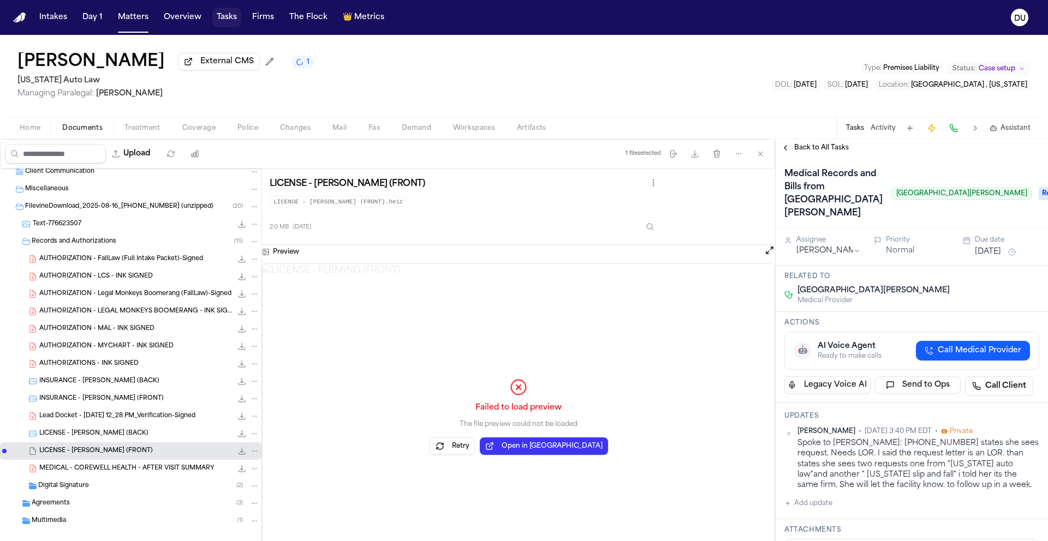
click at [232, 18] on button "Tasks" at bounding box center [226, 18] width 29 height 20
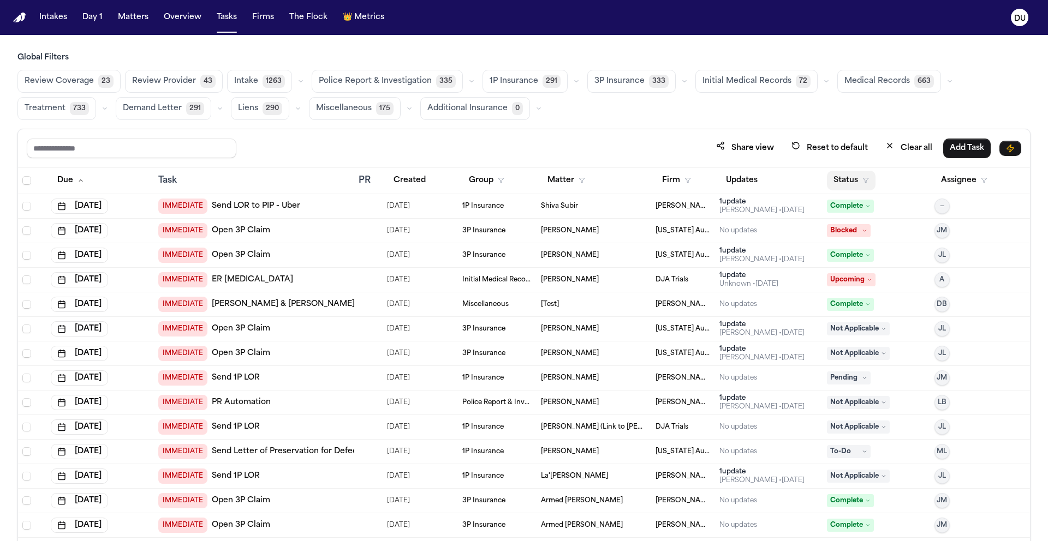
click at [839, 181] on button "Status" at bounding box center [851, 181] width 49 height 20
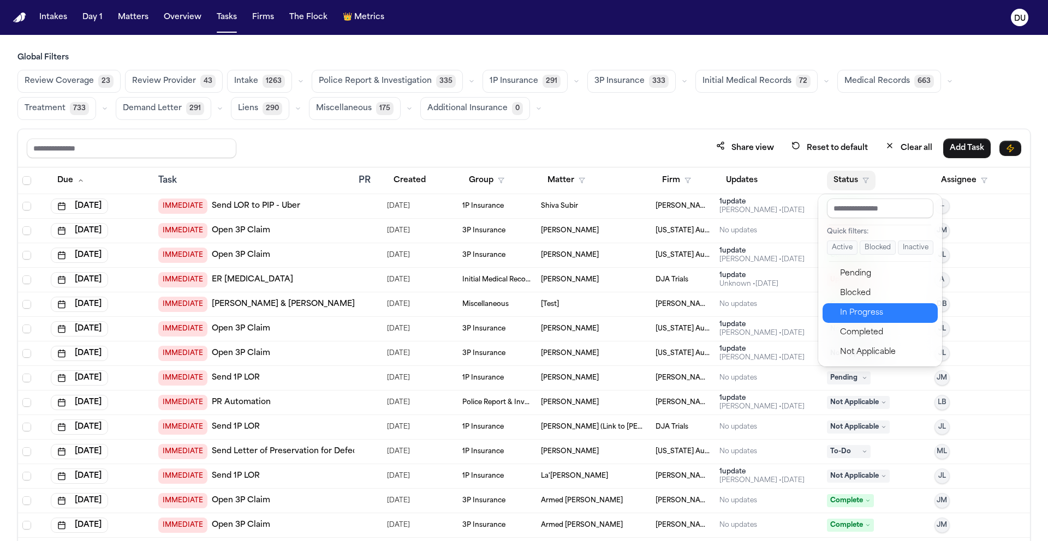
click at [870, 315] on div "In Progress" at bounding box center [885, 313] width 91 height 13
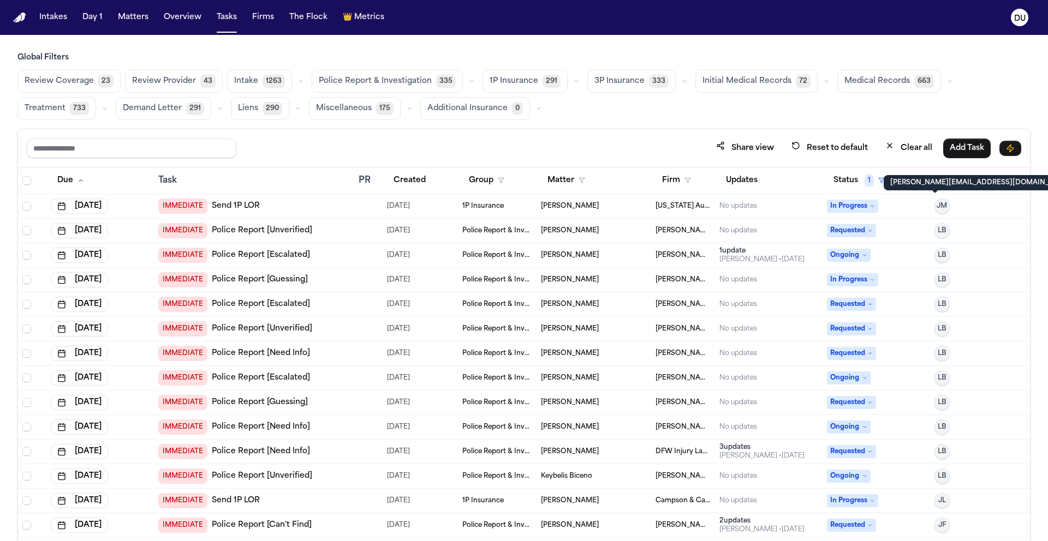
click at [956, 192] on th "Assignee" at bounding box center [980, 181] width 100 height 27
click at [948, 183] on button "Assignee" at bounding box center [963, 181] width 59 height 20
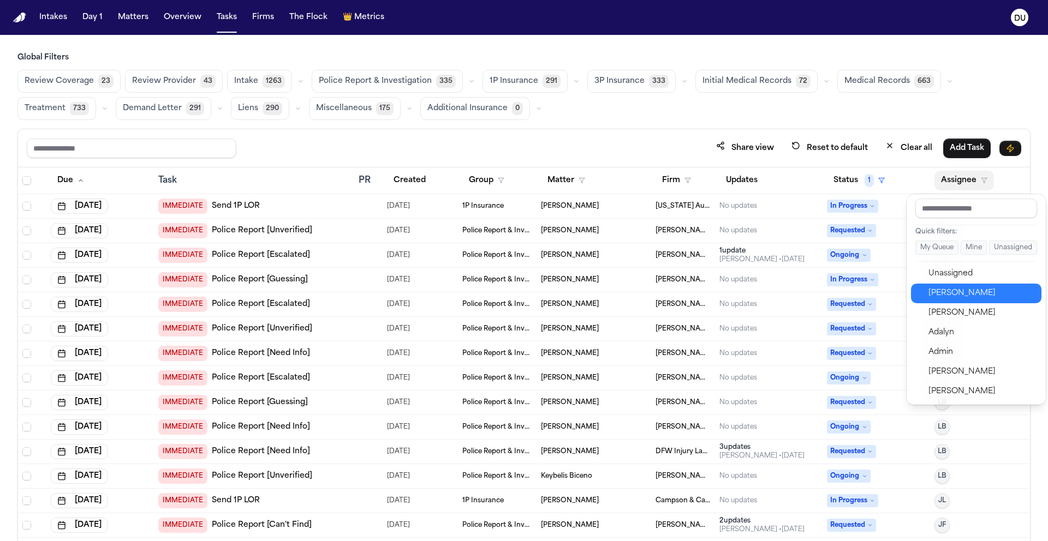
click at [949, 293] on div "[PERSON_NAME]" at bounding box center [981, 293] width 106 height 13
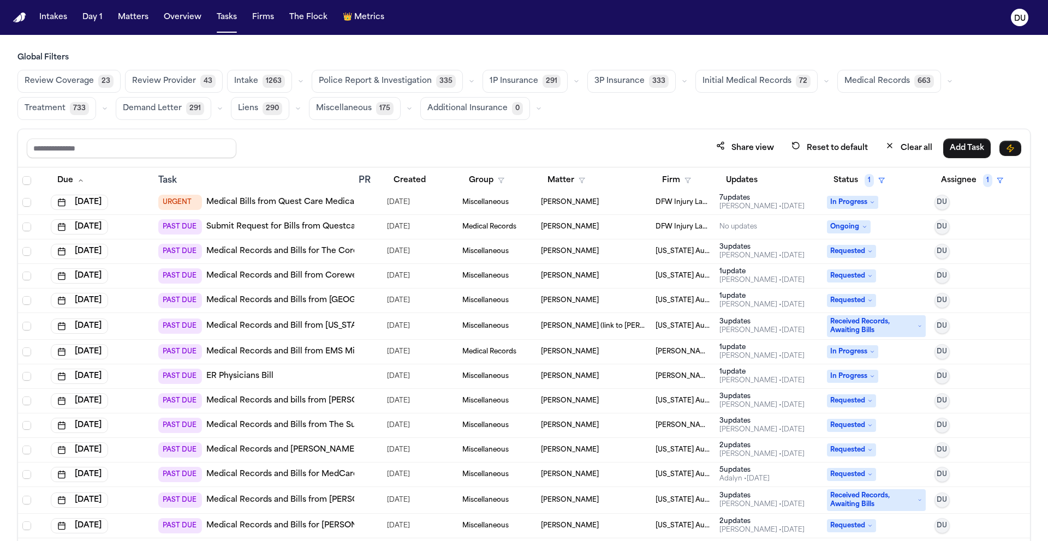
scroll to position [4, 0]
click at [321, 321] on link "Medical Records and Bill from [US_STATE] Pain Management Consultants" at bounding box center [348, 325] width 284 height 11
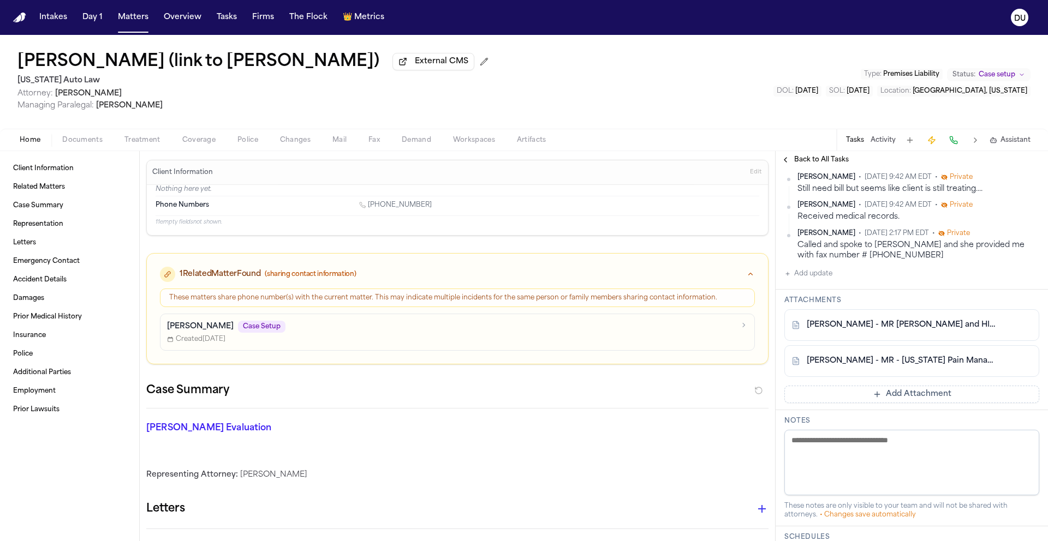
scroll to position [207, 0]
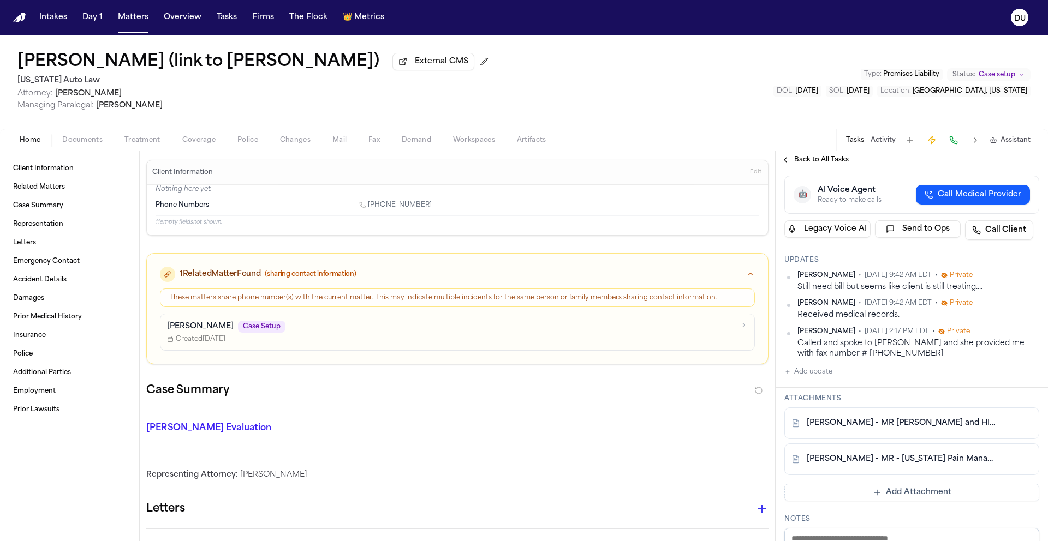
click at [906, 462] on link "[PERSON_NAME] - MR - [US_STATE] Pain Management - [DATE] to [DATE]" at bounding box center [901, 459] width 188 height 11
